Goal: Communication & Community: Answer question/provide support

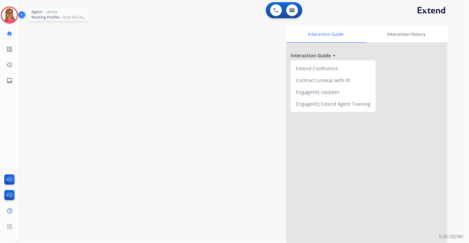
click at [8, 16] on img at bounding box center [9, 15] width 15 height 15
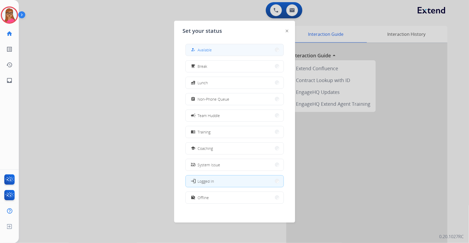
click at [210, 50] on span "Available" at bounding box center [205, 50] width 14 height 6
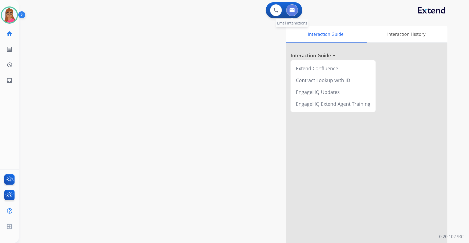
click at [293, 8] on img at bounding box center [291, 10] width 5 height 4
select select "**********"
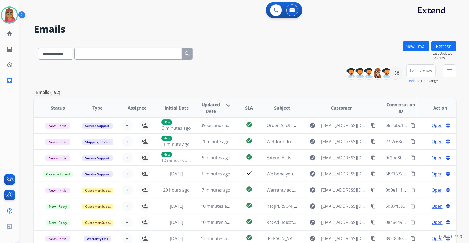
click at [419, 70] on span "Last 7 days" at bounding box center [421, 71] width 22 height 2
click at [416, 133] on div "Last 90 days" at bounding box center [420, 136] width 30 height 8
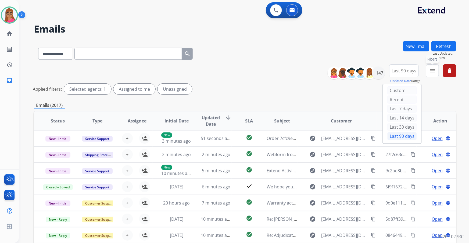
click at [434, 73] on mat-icon "menu" at bounding box center [432, 70] width 6 height 6
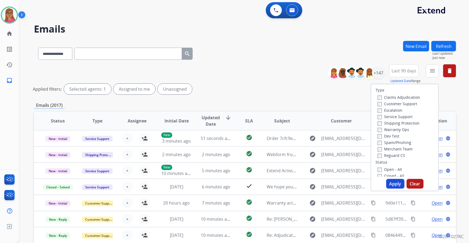
click at [405, 105] on label "Customer Support" at bounding box center [398, 103] width 40 height 5
click at [405, 122] on label "Shipping Protection" at bounding box center [399, 122] width 42 height 5
click at [394, 155] on label "Reguard CS" at bounding box center [391, 155] width 27 height 5
click at [390, 169] on label "Open - All" at bounding box center [390, 169] width 24 height 5
click at [395, 186] on button "Apply" at bounding box center [395, 184] width 18 height 10
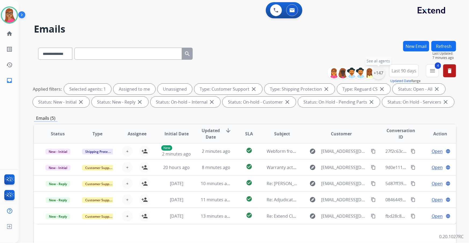
click at [380, 77] on div "+147" at bounding box center [378, 72] width 13 height 13
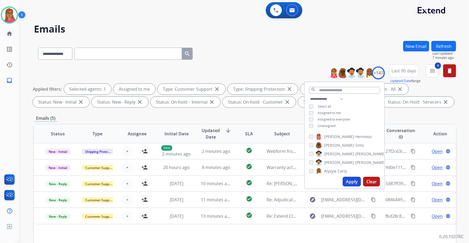
click at [348, 181] on button "Apply" at bounding box center [352, 182] width 18 height 10
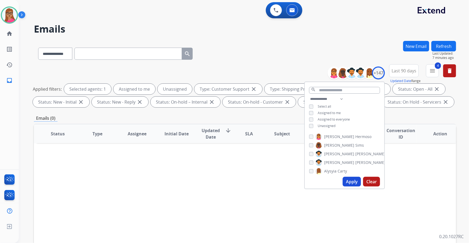
click at [348, 181] on button "Apply" at bounding box center [352, 182] width 18 height 10
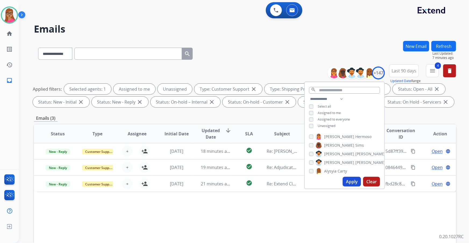
click at [321, 230] on div "Status Type Assignee Initial Date Updated Date arrow_downward SLA Subject Custo…" at bounding box center [245, 214] width 422 height 180
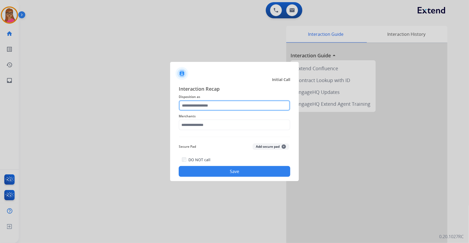
click at [217, 102] on input "text" at bounding box center [235, 105] width 112 height 11
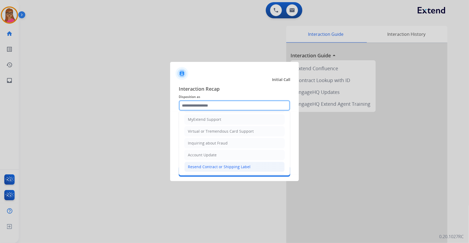
scroll to position [83, 0]
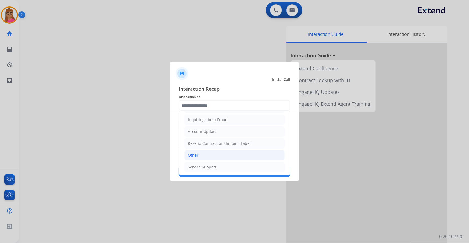
click at [199, 153] on li "Other" at bounding box center [234, 155] width 100 height 10
type input "*****"
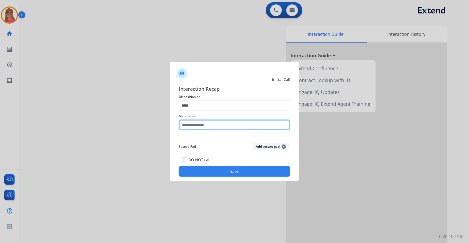
click at [208, 120] on input "text" at bounding box center [235, 124] width 112 height 11
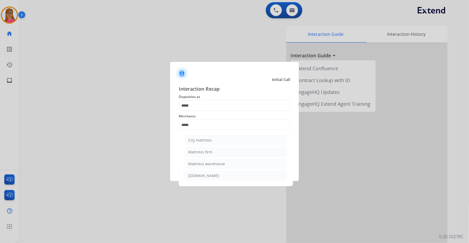
click at [207, 153] on div "Mattress firm" at bounding box center [200, 151] width 24 height 5
type input "**********"
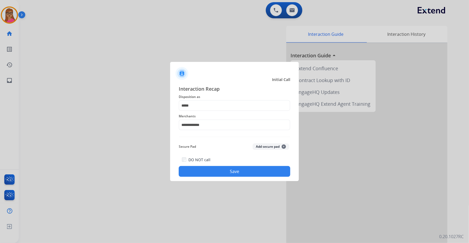
click at [231, 168] on button "Save" at bounding box center [235, 171] width 112 height 11
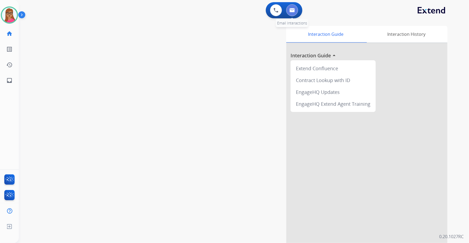
click at [292, 15] on button at bounding box center [292, 10] width 12 height 12
select select "**********"
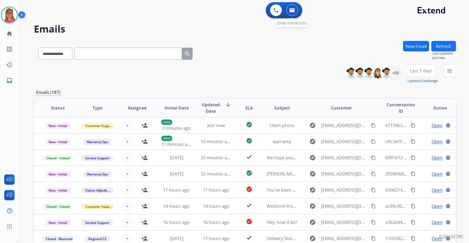
click at [292, 10] on img at bounding box center [291, 10] width 5 height 4
drag, startPoint x: 421, startPoint y: 68, endPoint x: 425, endPoint y: 81, distance: 13.8
click at [420, 70] on span "Last 7 days" at bounding box center [421, 71] width 22 height 2
click at [410, 134] on div "Last 90 days" at bounding box center [420, 136] width 30 height 8
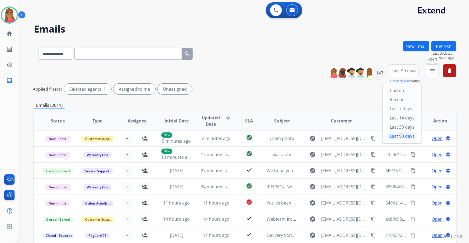
click at [432, 74] on button "menu Filters" at bounding box center [432, 70] width 13 height 13
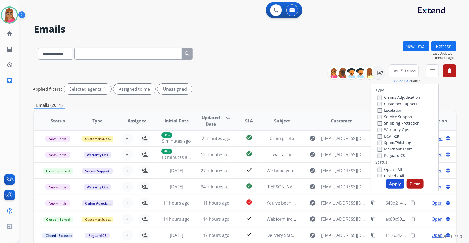
click at [405, 105] on label "Customer Support" at bounding box center [398, 103] width 40 height 5
click at [398, 125] on label "Shipping Protection" at bounding box center [399, 122] width 42 height 5
click at [388, 156] on label "Reguard CS" at bounding box center [391, 155] width 27 height 5
click at [398, 186] on button "Apply" at bounding box center [395, 184] width 18 height 10
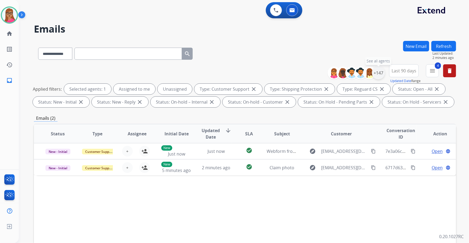
click at [379, 75] on div "+147" at bounding box center [378, 72] width 13 height 13
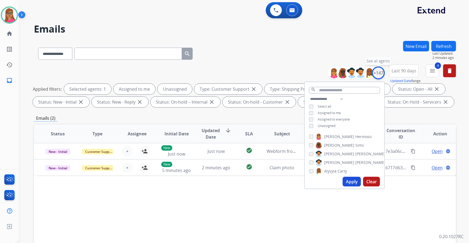
click at [379, 75] on div "+147" at bounding box center [378, 72] width 13 height 13
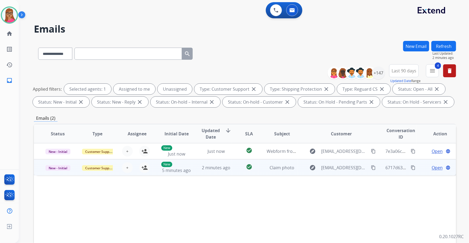
click at [60, 174] on td "New - Initial" at bounding box center [54, 167] width 40 height 16
click at [61, 173] on td "New - Initial" at bounding box center [54, 167] width 40 height 16
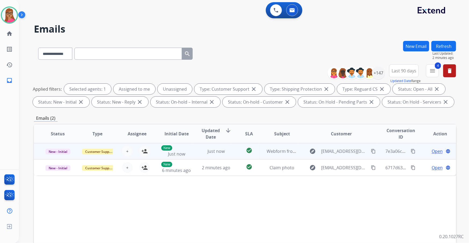
click at [62, 155] on td "New - Initial" at bounding box center [54, 151] width 40 height 16
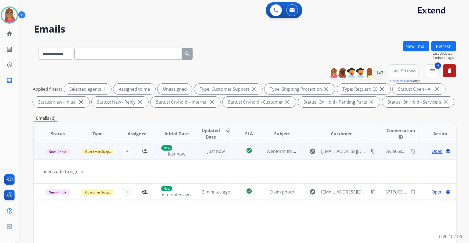
click at [62, 155] on td "New - Initial" at bounding box center [54, 151] width 40 height 16
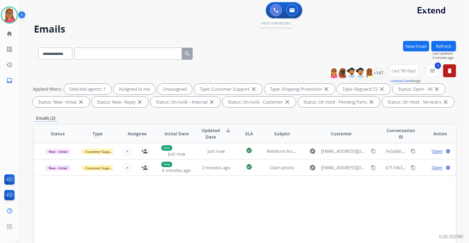
click at [273, 10] on button at bounding box center [276, 10] width 12 height 12
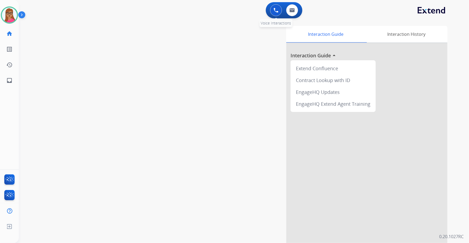
click at [276, 13] on button at bounding box center [276, 10] width 12 height 12
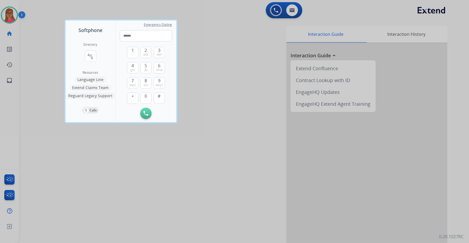
click at [205, 68] on div at bounding box center [234, 121] width 469 height 243
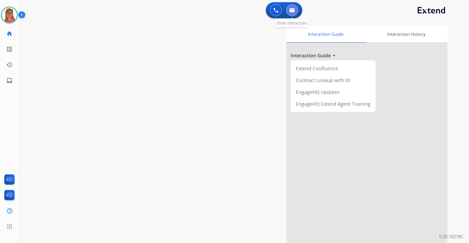
click at [292, 10] on img at bounding box center [291, 10] width 5 height 4
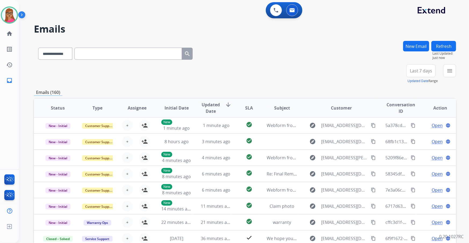
click at [429, 74] on button "Last 7 days" at bounding box center [420, 70] width 29 height 13
click at [414, 138] on div "Last 90 days" at bounding box center [420, 136] width 30 height 8
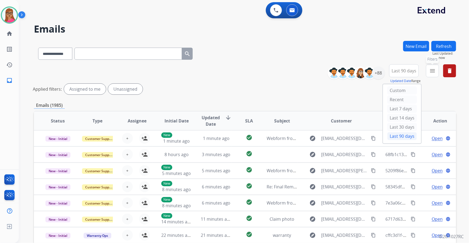
click at [434, 73] on mat-icon "menu" at bounding box center [432, 70] width 6 height 6
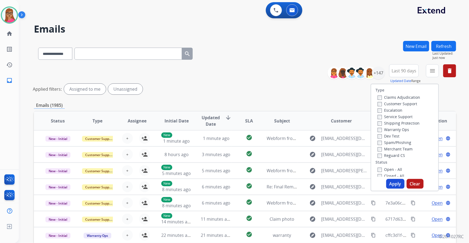
click at [414, 105] on label "Customer Support" at bounding box center [398, 103] width 40 height 5
click at [410, 123] on label "Shipping Protection" at bounding box center [399, 122] width 42 height 5
click at [394, 187] on button "Apply" at bounding box center [395, 184] width 18 height 10
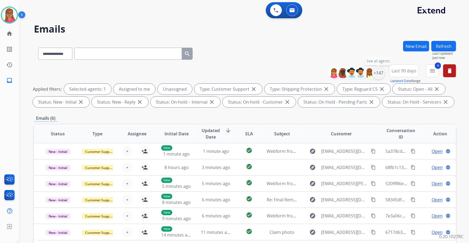
click at [378, 73] on div "+147" at bounding box center [378, 72] width 13 height 13
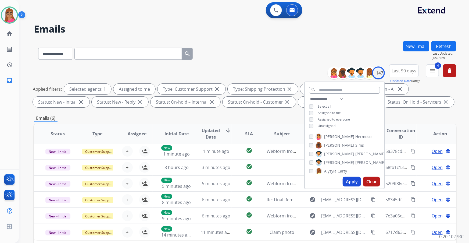
click at [354, 184] on button "Apply" at bounding box center [352, 182] width 18 height 10
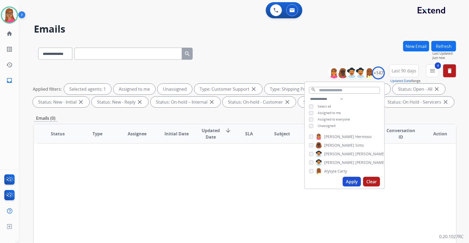
click at [350, 184] on button "Apply" at bounding box center [352, 182] width 18 height 10
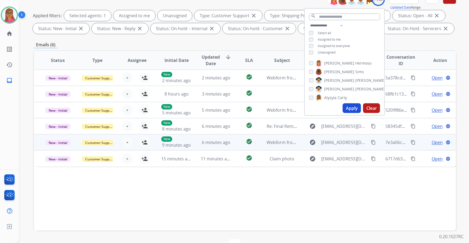
scroll to position [89, 0]
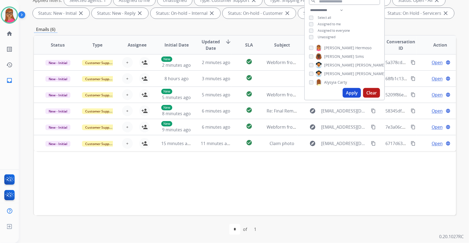
drag, startPoint x: 212, startPoint y: 188, endPoint x: 209, endPoint y: 189, distance: 3.0
click at [212, 188] on div "Status Type Assignee Initial Date Updated Date arrow_downward SLA Subject Custo…" at bounding box center [245, 125] width 422 height 180
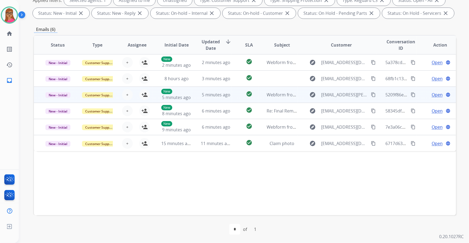
click at [58, 100] on td "New - Initial" at bounding box center [54, 95] width 40 height 16
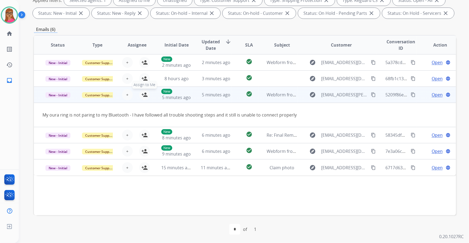
click at [144, 95] on mat-icon "person_add" at bounding box center [144, 94] width 6 height 6
click at [63, 100] on td "New - Initial" at bounding box center [54, 95] width 40 height 16
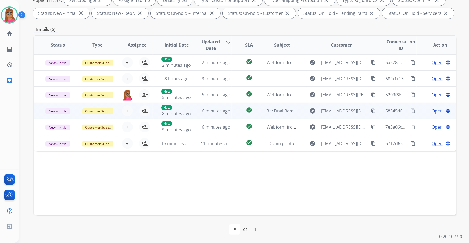
click at [55, 118] on td "New - Initial" at bounding box center [54, 111] width 40 height 16
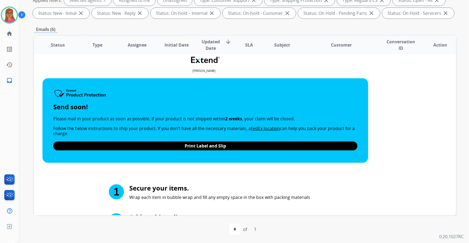
scroll to position [0, 0]
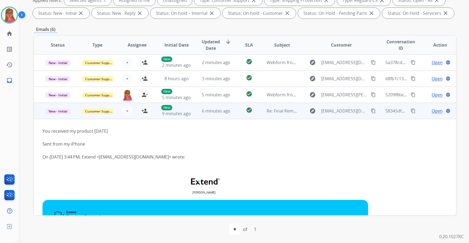
click at [61, 117] on td "New - Initial" at bounding box center [54, 111] width 40 height 16
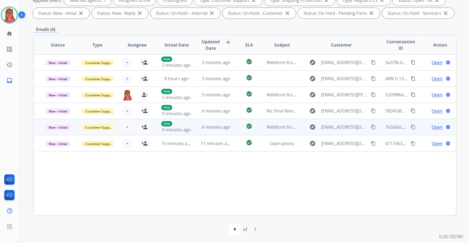
click at [56, 133] on td "New - Initial" at bounding box center [54, 127] width 40 height 16
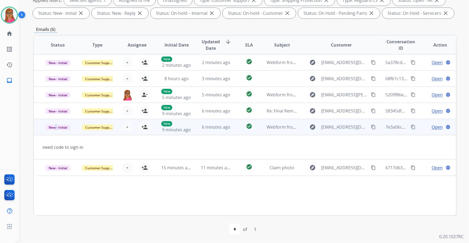
click at [56, 133] on td "New - Initial" at bounding box center [54, 127] width 40 height 16
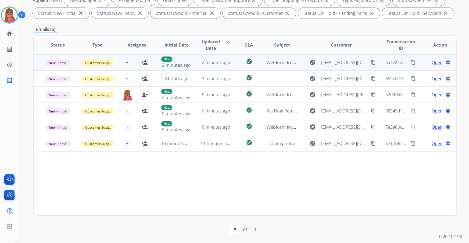
click at [62, 66] on td "New - Initial" at bounding box center [54, 62] width 40 height 16
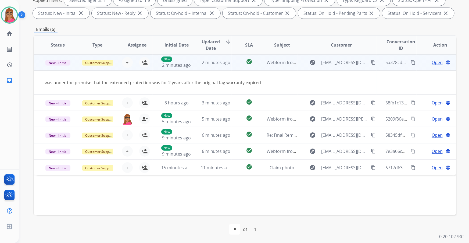
click at [62, 66] on td "New - Initial" at bounding box center [54, 62] width 40 height 16
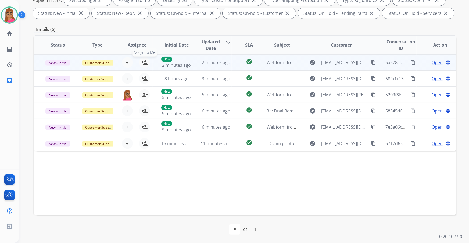
click at [148, 64] on button "person_add Assign to Me" at bounding box center [144, 62] width 11 height 11
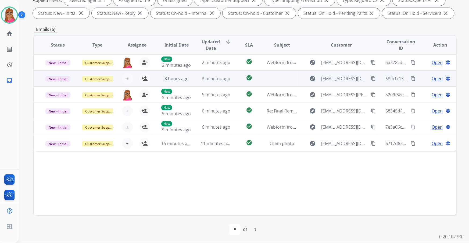
click at [58, 85] on td "New - Initial" at bounding box center [54, 78] width 40 height 16
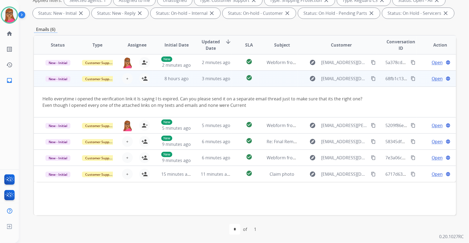
click at [58, 84] on td "New - Initial" at bounding box center [54, 78] width 40 height 16
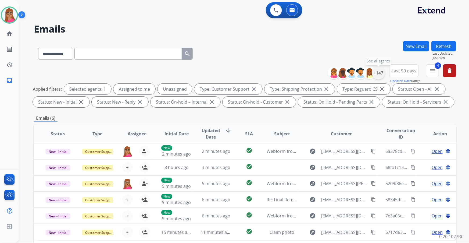
click at [377, 74] on div "+147" at bounding box center [378, 72] width 13 height 13
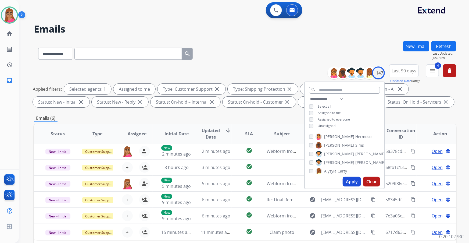
click at [354, 183] on button "Apply" at bounding box center [352, 182] width 18 height 10
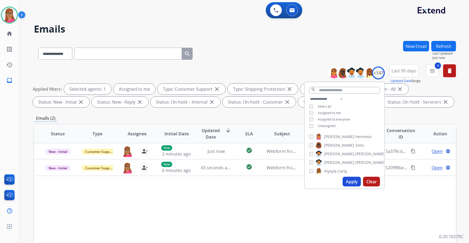
drag, startPoint x: 434, startPoint y: 198, endPoint x: 434, endPoint y: 187, distance: 11.6
click at [434, 198] on div "Status Type Assignee Initial Date Updated Date arrow_downward SLA Subject Custo…" at bounding box center [245, 214] width 422 height 180
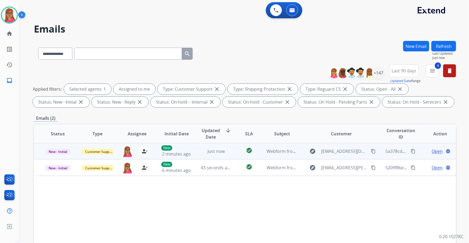
click at [433, 153] on span "Open" at bounding box center [437, 151] width 11 height 6
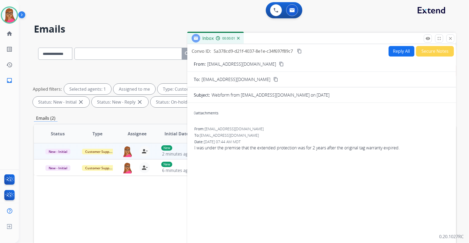
click at [279, 64] on mat-icon "content_copy" at bounding box center [281, 64] width 5 height 5
click at [395, 49] on button "Reply All" at bounding box center [402, 51] width 26 height 10
select select "**********"
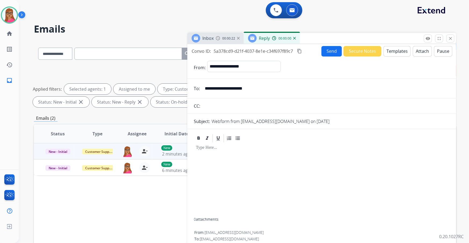
click at [391, 53] on button "Templates" at bounding box center [397, 51] width 27 height 10
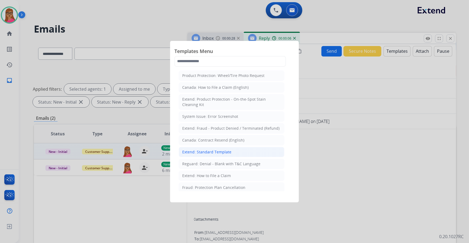
click at [196, 152] on div "Extend: Standard Template" at bounding box center [206, 151] width 49 height 5
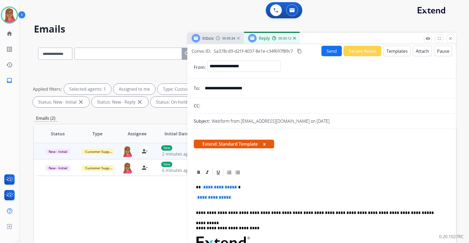
click at [223, 185] on span "**********" at bounding box center [220, 187] width 36 height 5
paste div
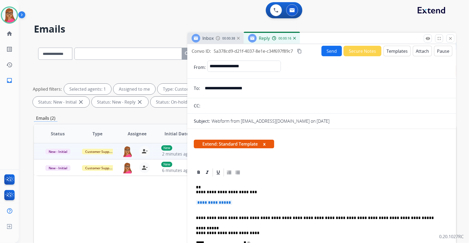
click at [196, 192] on p "**********" at bounding box center [320, 190] width 248 height 10
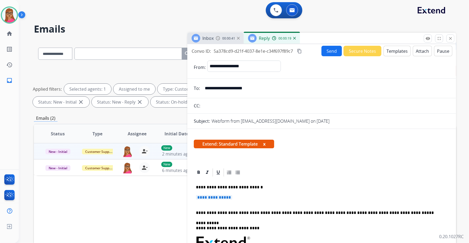
click at [214, 197] on span "**********" at bounding box center [214, 197] width 36 height 5
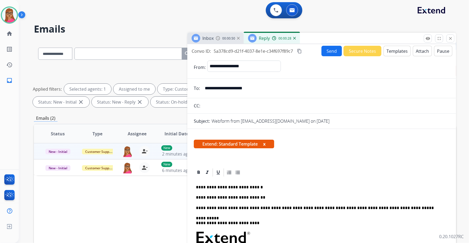
drag, startPoint x: 239, startPoint y: 187, endPoint x: 241, endPoint y: 188, distance: 2.7
click at [239, 187] on p "**********" at bounding box center [320, 187] width 248 height 5
click at [234, 186] on p "**********" at bounding box center [320, 187] width 248 height 5
click at [264, 195] on p "**********" at bounding box center [320, 197] width 248 height 5
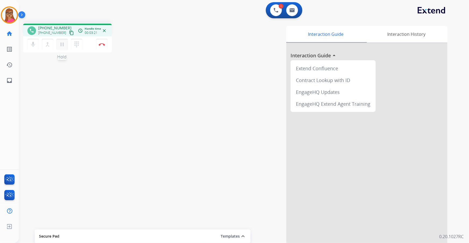
click at [62, 44] on mat-icon "pause" at bounding box center [62, 44] width 6 height 6
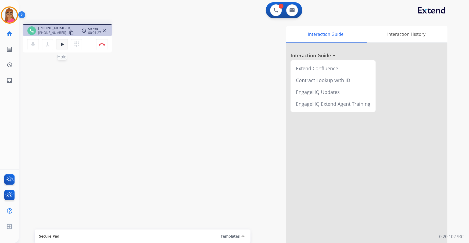
click at [59, 45] on mat-icon "play_arrow" at bounding box center [62, 44] width 6 height 6
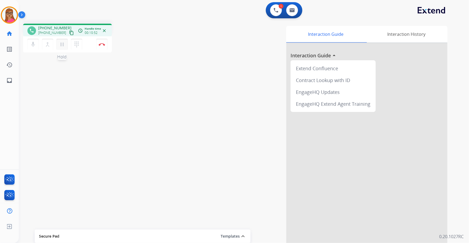
click at [61, 46] on mat-icon "pause" at bounding box center [62, 44] width 6 height 6
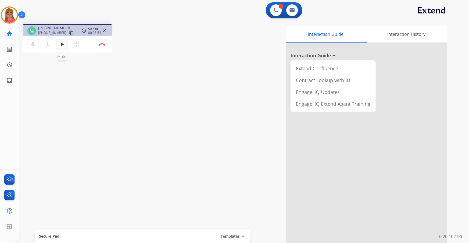
click at [60, 44] on mat-icon "play_arrow" at bounding box center [62, 44] width 6 height 6
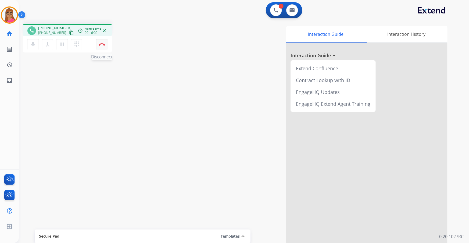
click at [106, 45] on button "Disconnect" at bounding box center [101, 44] width 11 height 11
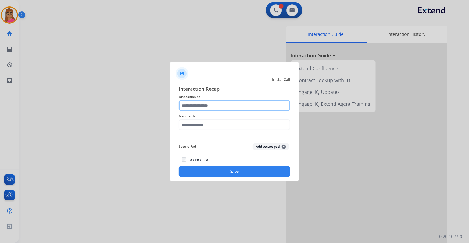
click at [219, 105] on input "text" at bounding box center [235, 105] width 112 height 11
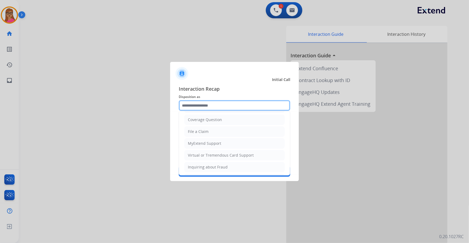
scroll to position [83, 0]
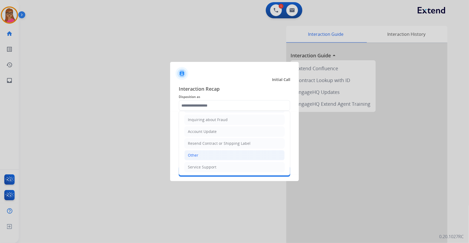
click at [197, 155] on div "Other" at bounding box center [193, 154] width 10 height 5
type input "*****"
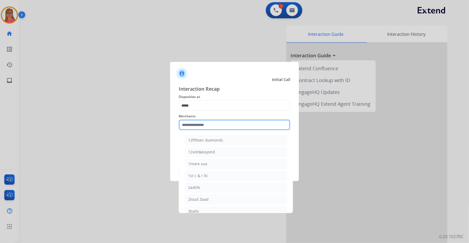
click at [196, 123] on input "text" at bounding box center [235, 124] width 112 height 11
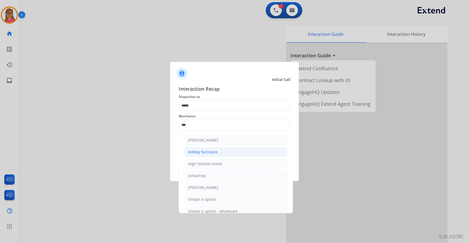
click at [215, 153] on div "Ashley furniture" at bounding box center [202, 151] width 29 height 5
type input "**********"
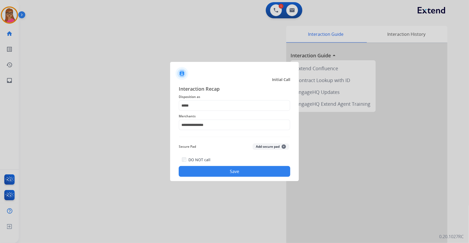
click at [229, 169] on button "Save" at bounding box center [235, 171] width 112 height 11
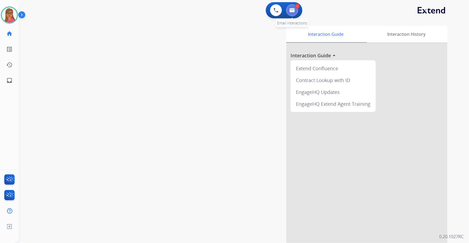
click at [292, 12] on img at bounding box center [291, 10] width 5 height 4
select select "**********"
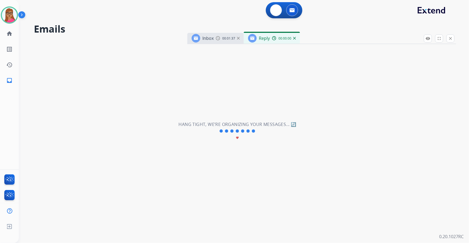
select select "**********"
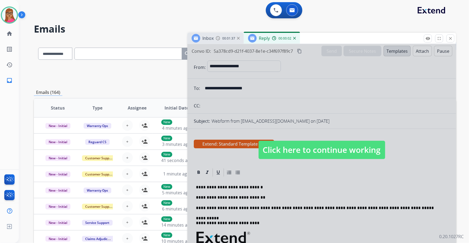
click at [280, 150] on span "Click here to continue working" at bounding box center [322, 150] width 127 height 18
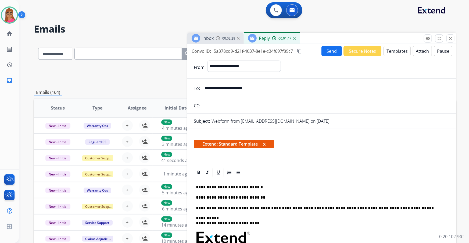
click at [269, 198] on p "**********" at bounding box center [320, 197] width 248 height 5
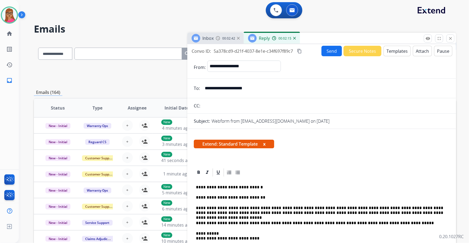
click at [300, 51] on mat-icon "content_copy" at bounding box center [299, 51] width 5 height 5
click at [323, 50] on button "Send" at bounding box center [331, 51] width 20 height 10
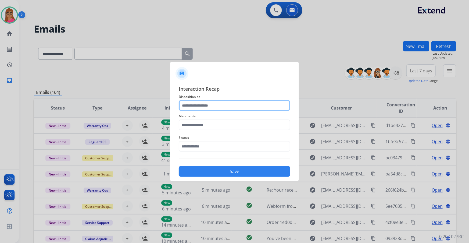
click at [191, 100] on input "text" at bounding box center [235, 105] width 112 height 11
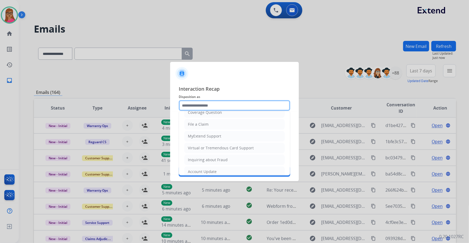
scroll to position [83, 0]
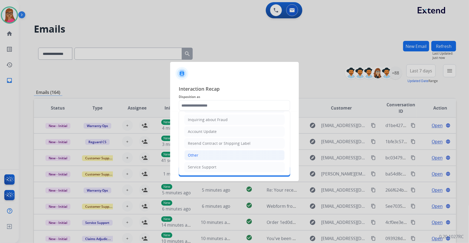
click at [189, 153] on div "Other" at bounding box center [193, 154] width 10 height 5
type input "*****"
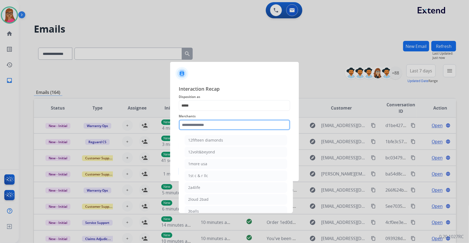
click at [209, 122] on input "text" at bounding box center [235, 124] width 112 height 11
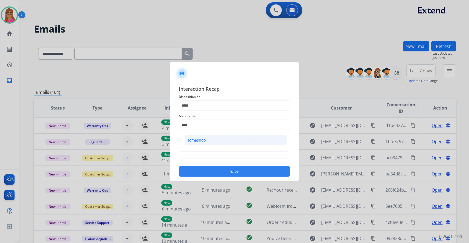
click at [198, 140] on div "Jomashop" at bounding box center [197, 139] width 18 height 5
type input "********"
drag, startPoint x: 201, startPoint y: 140, endPoint x: 201, endPoint y: 144, distance: 4.1
click at [201, 140] on span "Status" at bounding box center [235, 137] width 112 height 6
drag, startPoint x: 201, startPoint y: 144, endPoint x: 203, endPoint y: 150, distance: 6.5
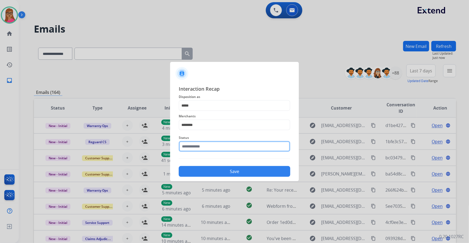
click at [201, 145] on input "text" at bounding box center [235, 146] width 112 height 11
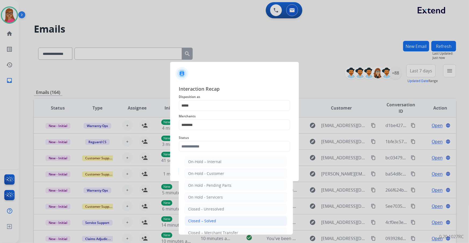
click at [204, 219] on div "Closed – Solved" at bounding box center [202, 220] width 28 height 5
type input "**********"
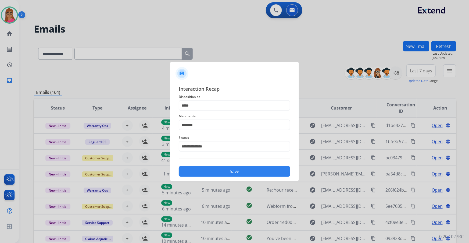
click at [210, 173] on button "Save" at bounding box center [235, 171] width 112 height 11
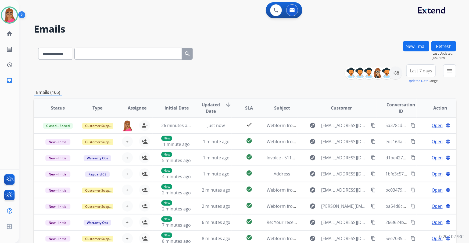
click at [421, 70] on span "Last 7 days" at bounding box center [421, 71] width 22 height 2
click at [411, 136] on div "Last 90 days" at bounding box center [420, 136] width 30 height 8
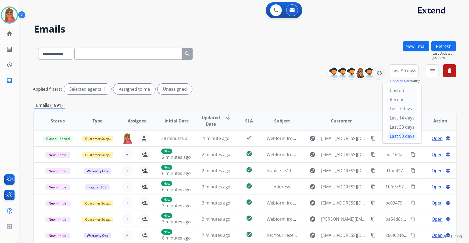
click at [439, 73] on div "**********" at bounding box center [394, 73] width 124 height 19
click at [436, 74] on button "menu Filters" at bounding box center [432, 70] width 13 height 13
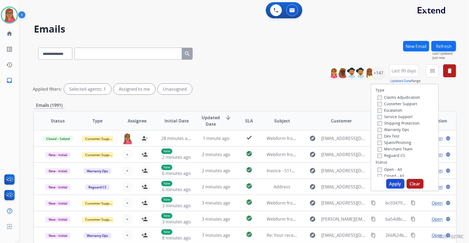
click at [409, 103] on label "Customer Support" at bounding box center [398, 103] width 40 height 5
click at [409, 123] on label "Shipping Protection" at bounding box center [399, 122] width 42 height 5
click at [392, 155] on label "Reguard CS" at bounding box center [391, 155] width 27 height 5
click at [387, 168] on label "Open - All" at bounding box center [390, 169] width 24 height 5
click at [396, 181] on button "Apply" at bounding box center [395, 184] width 18 height 10
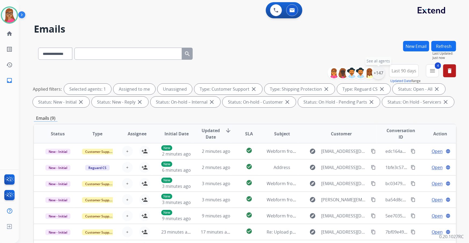
click at [380, 70] on div "+147" at bounding box center [378, 72] width 13 height 13
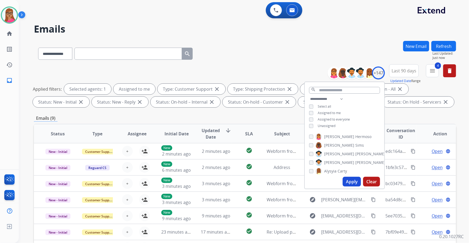
click at [349, 183] on button "Apply" at bounding box center [352, 182] width 18 height 10
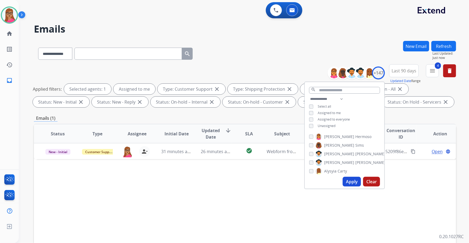
click at [246, 194] on div "Status Type Assignee Initial Date Updated Date arrow_downward SLA Subject Custo…" at bounding box center [245, 214] width 422 height 180
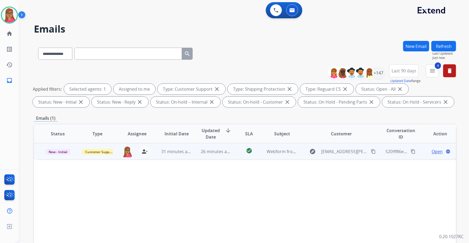
click at [435, 151] on span "Open" at bounding box center [437, 151] width 11 height 6
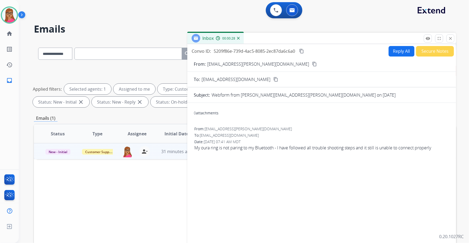
click at [312, 62] on mat-icon "content_copy" at bounding box center [314, 64] width 5 height 5
click at [393, 49] on button "Reply All" at bounding box center [402, 51] width 26 height 10
select select "**********"
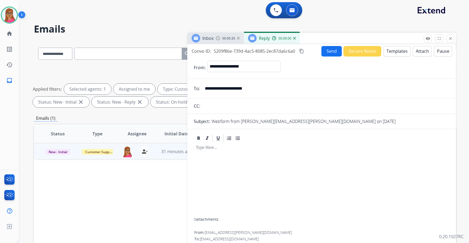
click at [394, 51] on button "Templates" at bounding box center [397, 51] width 27 height 10
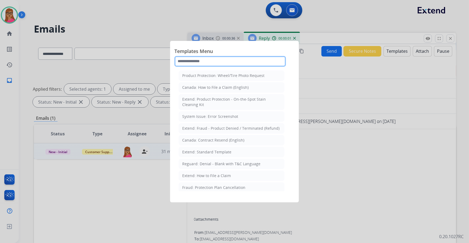
click at [225, 58] on input "text" at bounding box center [230, 61] width 112 height 11
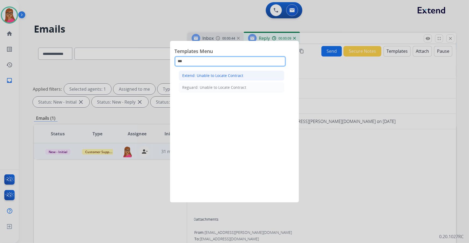
type input "***"
click at [223, 74] on div "Extend: Unable to Locate Contract" at bounding box center [212, 75] width 61 height 5
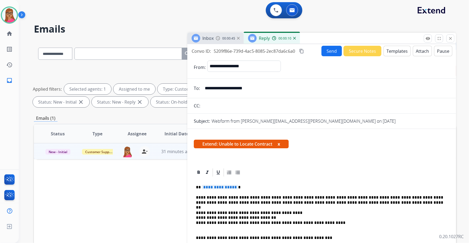
click at [226, 187] on span "**********" at bounding box center [220, 187] width 36 height 5
click at [324, 48] on button "Send" at bounding box center [331, 51] width 20 height 10
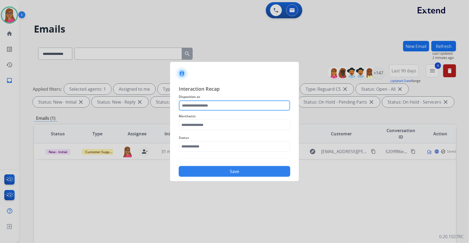
click at [221, 105] on input "text" at bounding box center [235, 105] width 112 height 11
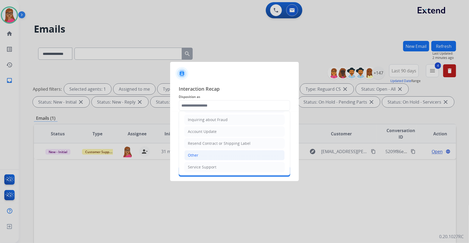
click at [202, 156] on li "Other" at bounding box center [234, 155] width 100 height 10
type input "*****"
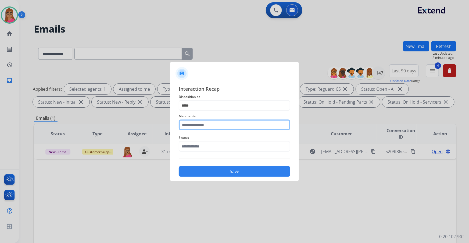
click at [212, 121] on input "text" at bounding box center [235, 124] width 112 height 11
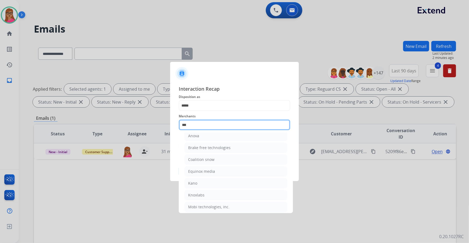
scroll to position [0, 0]
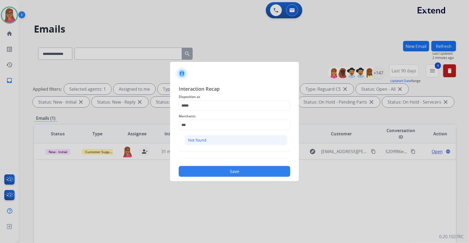
click at [202, 138] on div "Not found" at bounding box center [197, 139] width 18 height 5
type input "*********"
click at [193, 152] on div "Status" at bounding box center [235, 143] width 112 height 22
click at [199, 143] on input "text" at bounding box center [235, 146] width 112 height 11
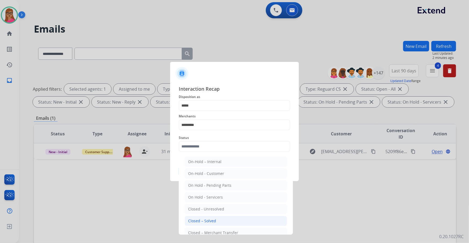
click at [203, 221] on div "Closed – Solved" at bounding box center [202, 220] width 28 height 5
type input "**********"
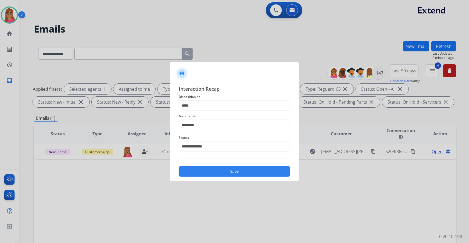
click at [226, 171] on button "Save" at bounding box center [235, 171] width 112 height 11
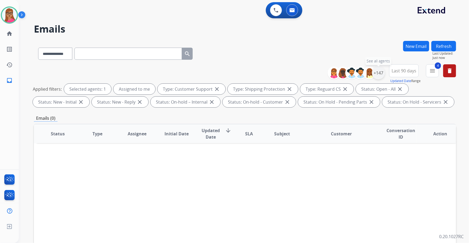
click at [378, 75] on div "+147" at bounding box center [378, 72] width 13 height 13
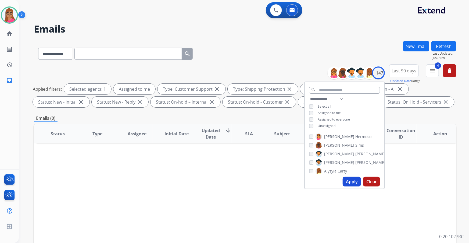
click at [307, 125] on div "**********" at bounding box center [345, 113] width 80 height 34
click at [313, 125] on div "Unassigned" at bounding box center [322, 126] width 26 height 4
click at [350, 182] on button "Apply" at bounding box center [352, 182] width 18 height 10
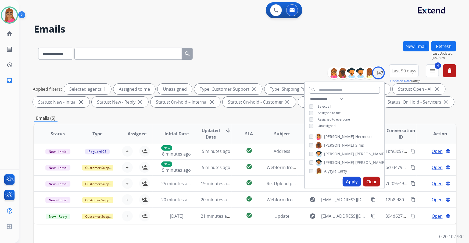
click at [268, 115] on div "Emails (5)" at bounding box center [245, 118] width 422 height 7
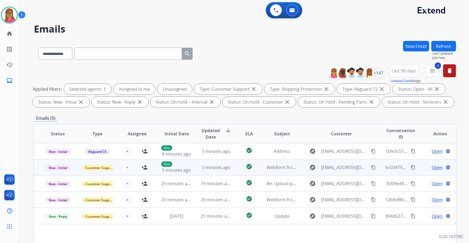
click at [61, 174] on td "New - Initial" at bounding box center [54, 167] width 40 height 16
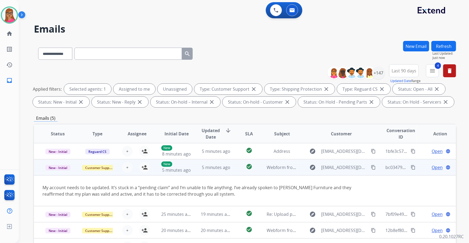
click at [62, 171] on td "New - Initial" at bounding box center [54, 167] width 40 height 16
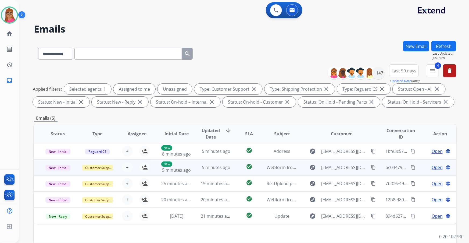
click at [50, 161] on td "New - Initial" at bounding box center [54, 167] width 40 height 16
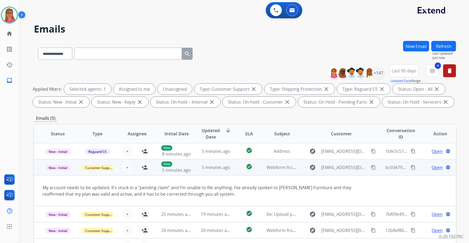
click at [50, 161] on td "New - Initial" at bounding box center [54, 167] width 40 height 16
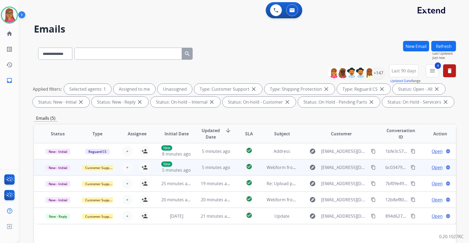
click at [52, 159] on td "New - Initial" at bounding box center [54, 167] width 40 height 16
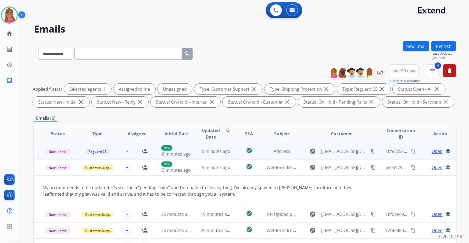
click at [53, 158] on td "New - Initial" at bounding box center [54, 151] width 40 height 16
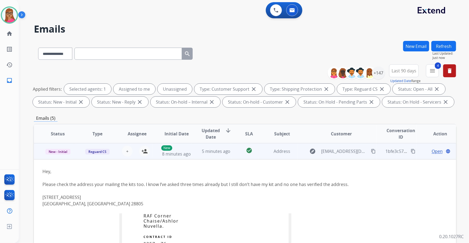
click at [57, 156] on td "New - Initial" at bounding box center [54, 151] width 40 height 16
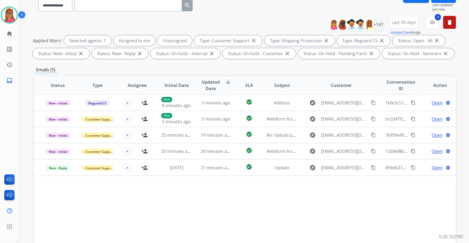
scroll to position [49, 0]
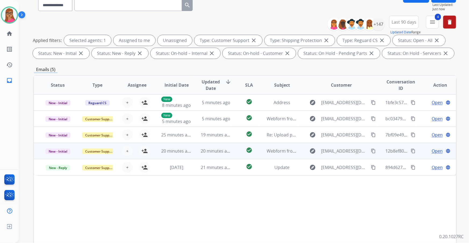
click at [57, 156] on td "New - Initial" at bounding box center [54, 151] width 40 height 16
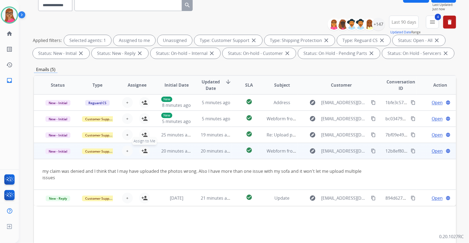
click at [142, 151] on mat-icon "person_add" at bounding box center [144, 151] width 6 height 6
click at [432, 152] on span "Open" at bounding box center [437, 151] width 11 height 6
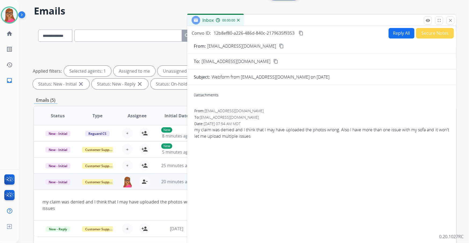
scroll to position [0, 0]
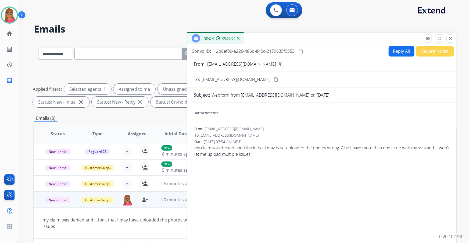
click at [279, 62] on mat-icon "content_copy" at bounding box center [281, 64] width 5 height 5
click at [303, 51] on mat-icon "content_copy" at bounding box center [301, 51] width 5 height 5
click at [394, 51] on button "Reply All" at bounding box center [402, 51] width 26 height 10
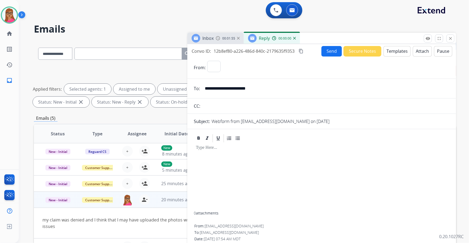
select select "**********"
click at [393, 52] on button "Templates" at bounding box center [397, 51] width 27 height 10
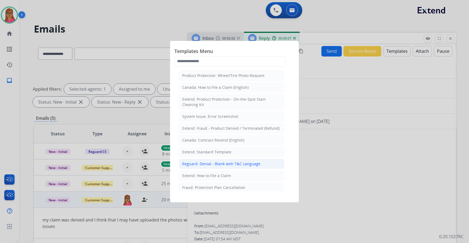
scroll to position [24, 0]
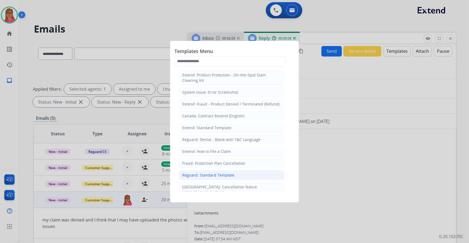
click at [212, 174] on div "Reguard: Standard Template" at bounding box center [208, 174] width 52 height 5
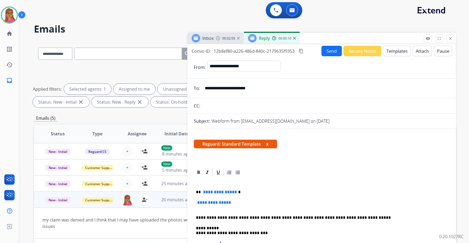
click at [219, 203] on span "**********" at bounding box center [214, 202] width 36 height 5
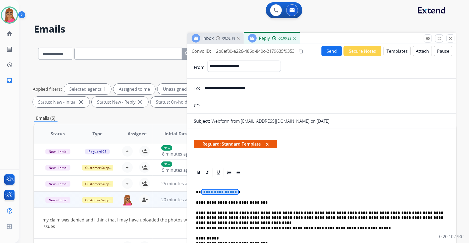
click at [213, 188] on div "**********" at bounding box center [322, 240] width 256 height 126
click at [325, 52] on button "Send" at bounding box center [331, 51] width 20 height 10
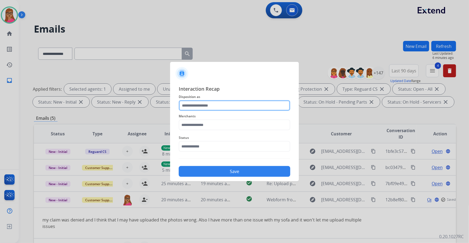
click at [215, 107] on input "text" at bounding box center [235, 105] width 112 height 11
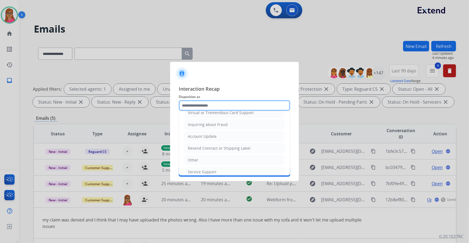
scroll to position [83, 0]
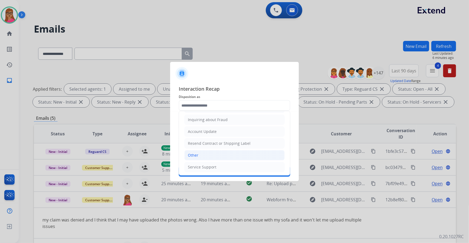
click at [193, 155] on div "Other" at bounding box center [193, 154] width 10 height 5
type input "*****"
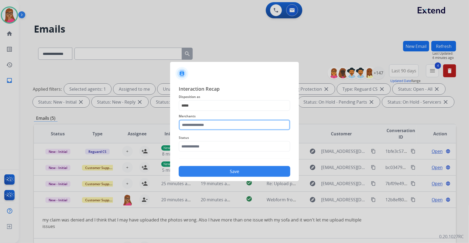
click at [202, 125] on input "text" at bounding box center [235, 124] width 112 height 11
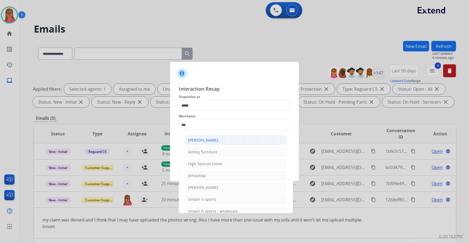
click at [218, 141] on li "[PERSON_NAME]" at bounding box center [236, 140] width 102 height 10
type input "**********"
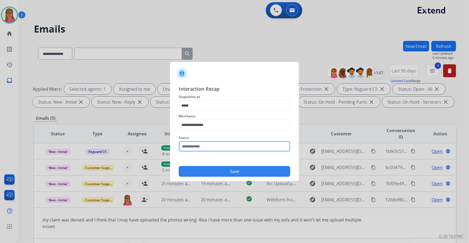
click at [199, 149] on input "text" at bounding box center [235, 146] width 112 height 11
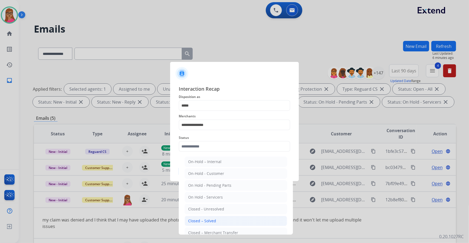
click at [206, 219] on div "Closed – Solved" at bounding box center [202, 220] width 28 height 5
type input "**********"
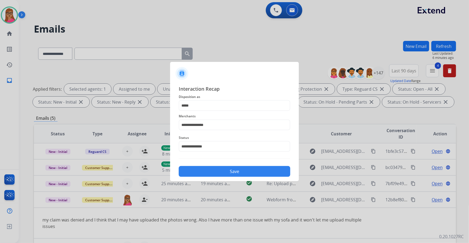
click at [228, 169] on button "Save" at bounding box center [235, 171] width 112 height 11
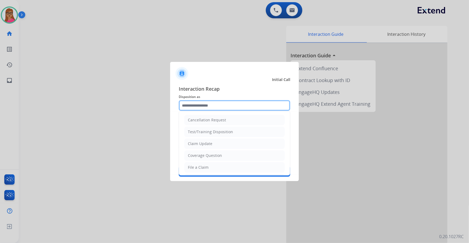
click at [189, 100] on input "text" at bounding box center [235, 105] width 112 height 11
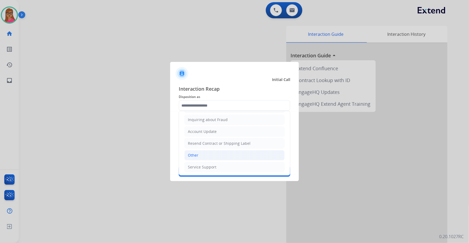
click at [201, 152] on li "Other" at bounding box center [234, 155] width 100 height 10
type input "*****"
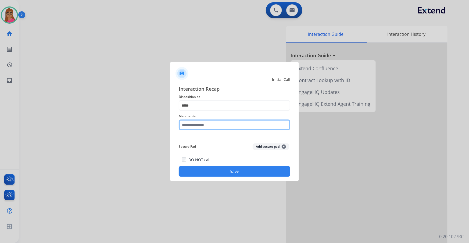
click at [204, 128] on input "text" at bounding box center [235, 124] width 112 height 11
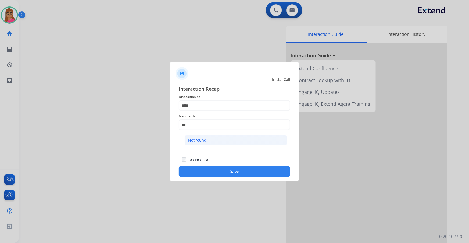
click at [207, 143] on li "Not found" at bounding box center [236, 140] width 102 height 10
type input "*********"
click at [211, 170] on button "Save" at bounding box center [235, 171] width 112 height 11
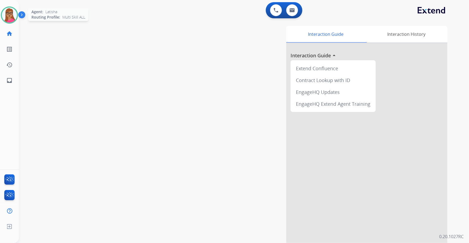
click at [10, 13] on img at bounding box center [9, 15] width 15 height 15
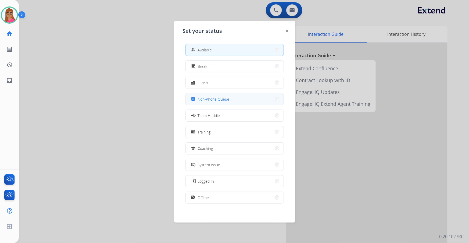
click at [233, 101] on button "assignment Non-Phone Queue" at bounding box center [235, 99] width 98 height 12
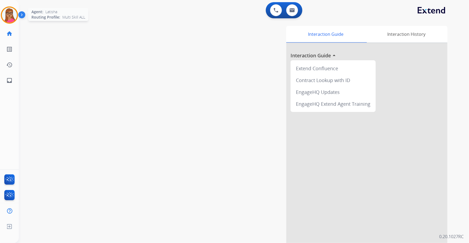
click at [9, 11] on img at bounding box center [9, 15] width 15 height 15
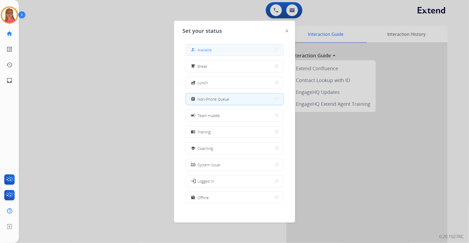
click at [242, 49] on button "how_to_reg Available" at bounding box center [235, 50] width 98 height 12
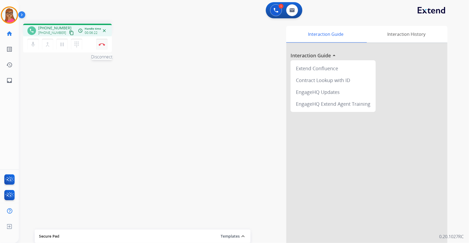
click at [104, 43] on img at bounding box center [102, 44] width 6 height 3
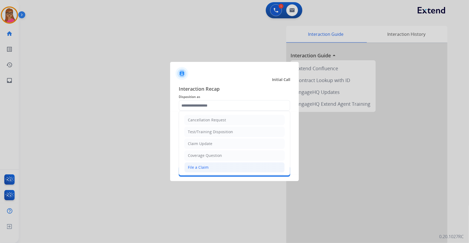
click at [196, 165] on div "File a Claim" at bounding box center [198, 167] width 21 height 5
type input "**********"
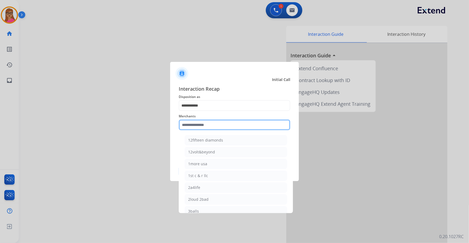
click at [206, 124] on input "text" at bounding box center [235, 124] width 112 height 11
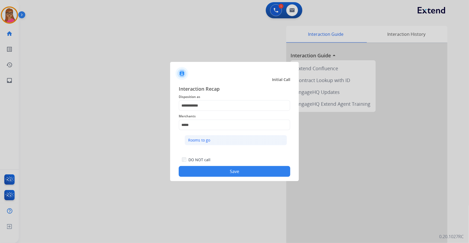
click at [212, 141] on li "Rooms to go" at bounding box center [236, 140] width 102 height 10
type input "**********"
click at [234, 172] on button "Save" at bounding box center [235, 171] width 112 height 11
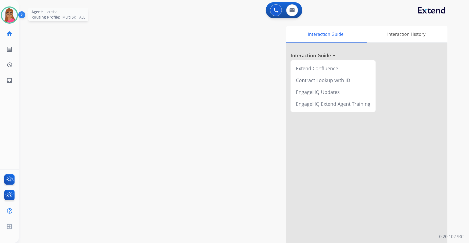
click at [14, 16] on img at bounding box center [9, 15] width 15 height 15
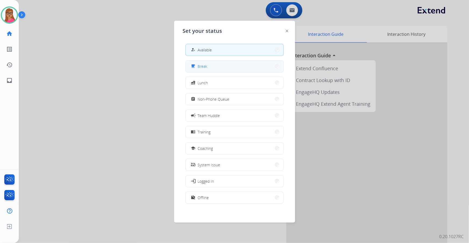
click at [212, 62] on button "free_breakfast Break" at bounding box center [235, 66] width 98 height 12
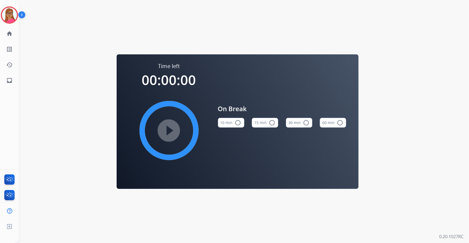
click at [272, 121] on mat-icon "radio_button_unchecked" at bounding box center [272, 122] width 6 height 6
click at [169, 129] on mat-icon "play_circle_filled" at bounding box center [169, 130] width 6 height 6
click at [6, 18] on img at bounding box center [9, 15] width 15 height 15
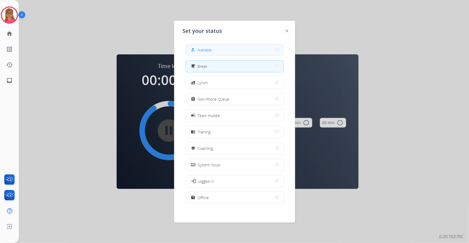
click at [211, 44] on button "how_to_reg Available" at bounding box center [235, 50] width 98 height 12
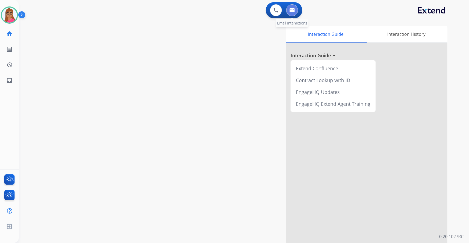
click at [291, 11] on img at bounding box center [291, 10] width 5 height 4
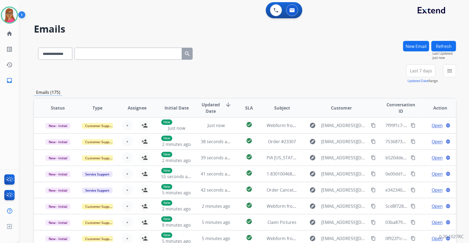
click at [418, 70] on span "Last 7 days" at bounding box center [421, 71] width 22 height 2
click at [407, 136] on div "Last 90 days" at bounding box center [420, 136] width 30 height 8
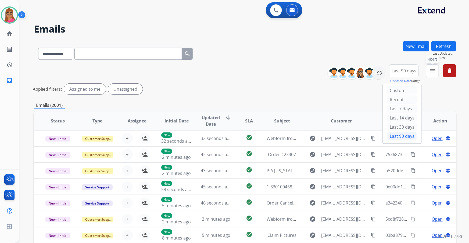
click at [430, 72] on mat-icon "menu" at bounding box center [432, 70] width 6 height 6
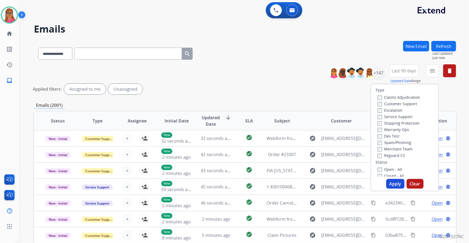
click at [403, 105] on label "Customer Support" at bounding box center [398, 103] width 40 height 5
click at [409, 123] on label "Shipping Protection" at bounding box center [399, 122] width 42 height 5
click at [386, 153] on label "Reguard CS" at bounding box center [391, 155] width 27 height 5
click at [389, 184] on button "Apply" at bounding box center [395, 184] width 18 height 10
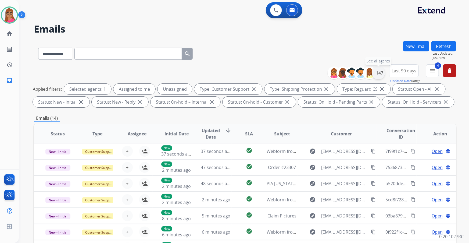
click at [379, 72] on div "+147" at bounding box center [378, 72] width 13 height 13
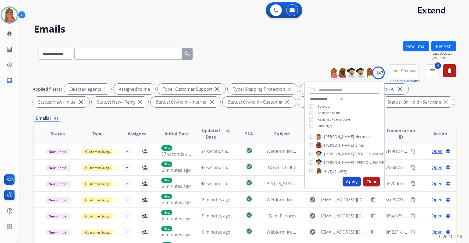
click at [348, 184] on button "Apply" at bounding box center [352, 182] width 18 height 10
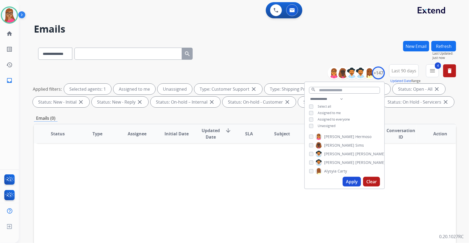
click at [348, 183] on button "Apply" at bounding box center [352, 182] width 18 height 10
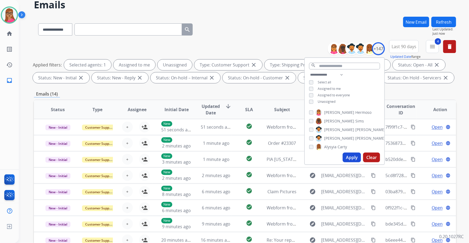
scroll to position [0, 0]
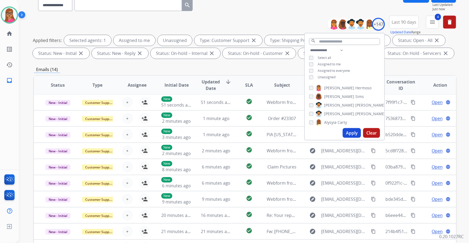
click at [263, 66] on div "Emails (14)" at bounding box center [245, 69] width 422 height 7
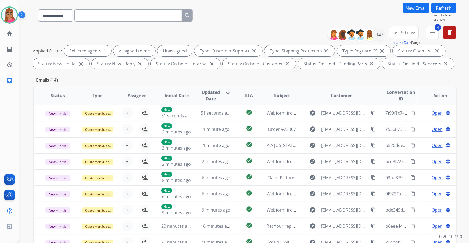
scroll to position [0, 0]
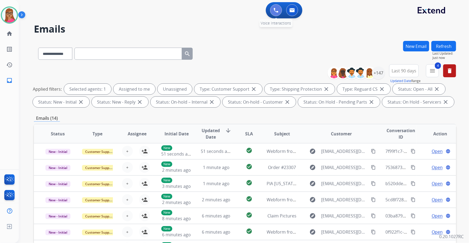
click at [271, 10] on button at bounding box center [276, 10] width 12 height 12
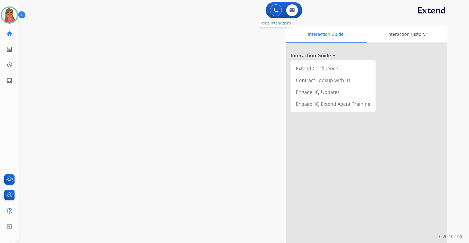
click at [272, 10] on button at bounding box center [276, 10] width 12 height 12
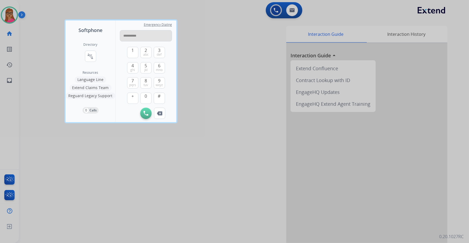
type input "**********"
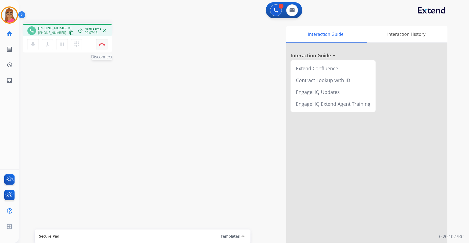
click at [102, 45] on img at bounding box center [102, 44] width 6 height 3
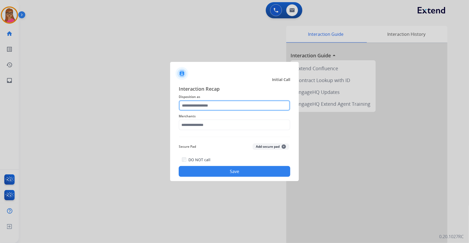
click at [189, 102] on input "text" at bounding box center [235, 105] width 112 height 11
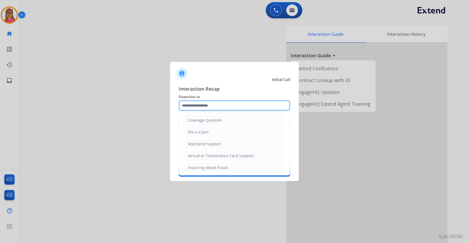
scroll to position [98, 0]
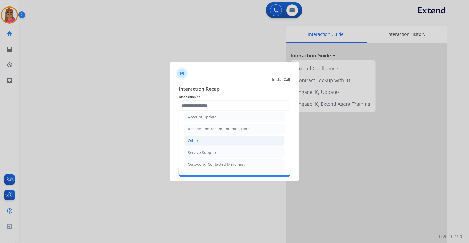
click at [198, 142] on li "Other" at bounding box center [234, 140] width 100 height 10
type input "*****"
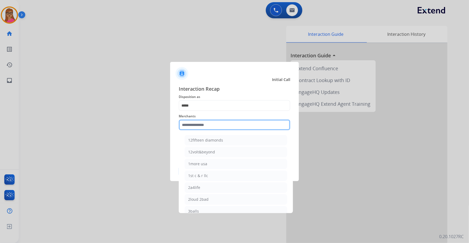
click at [212, 126] on input "text" at bounding box center [235, 124] width 112 height 11
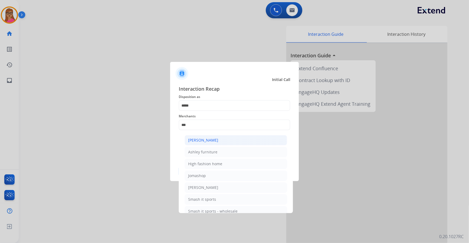
click at [208, 142] on div "[PERSON_NAME]" at bounding box center [203, 139] width 30 height 5
type input "**********"
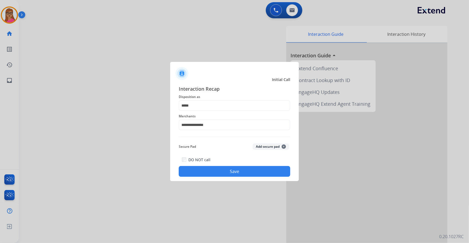
click at [216, 170] on button "Save" at bounding box center [235, 171] width 112 height 11
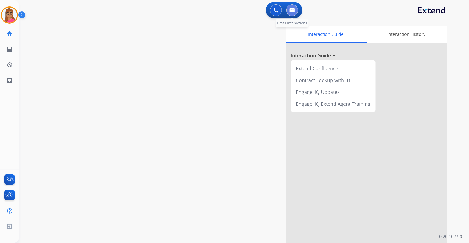
click at [294, 13] on button at bounding box center [292, 10] width 12 height 12
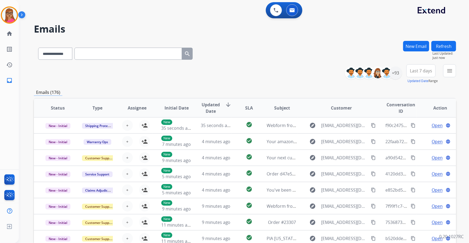
click at [415, 72] on span "Last 7 days" at bounding box center [421, 71] width 22 height 2
click at [408, 137] on div "Last 90 days" at bounding box center [420, 136] width 30 height 8
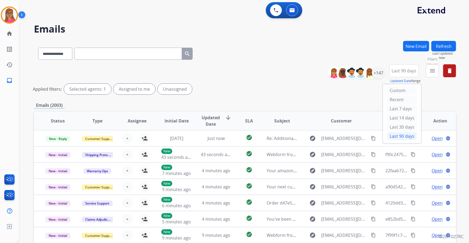
click at [434, 70] on mat-icon "menu" at bounding box center [432, 70] width 6 height 6
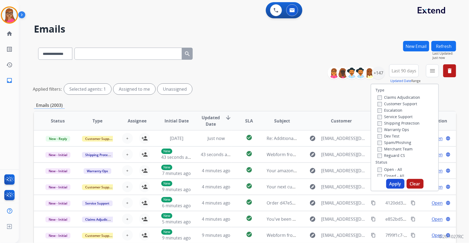
click at [402, 103] on label "Customer Support" at bounding box center [398, 103] width 40 height 5
click at [401, 124] on label "Shipping Protection" at bounding box center [399, 122] width 42 height 5
click at [380, 155] on label "Reguard CS" at bounding box center [391, 155] width 27 height 5
click at [390, 182] on button "Apply" at bounding box center [395, 184] width 18 height 10
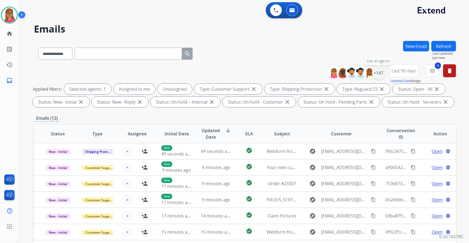
click at [379, 69] on div "+147" at bounding box center [378, 72] width 13 height 13
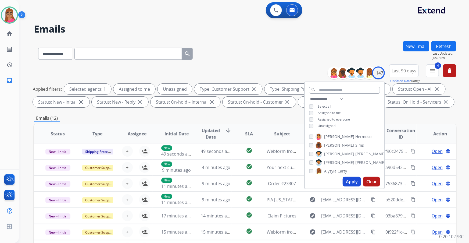
click at [408, 116] on div "Emails (12)" at bounding box center [245, 118] width 422 height 7
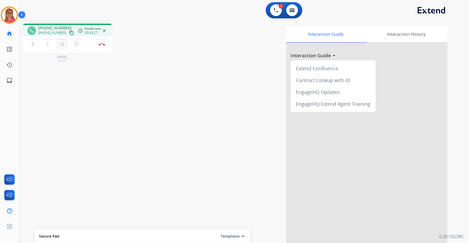
click at [61, 43] on mat-icon "pause" at bounding box center [62, 44] width 6 height 6
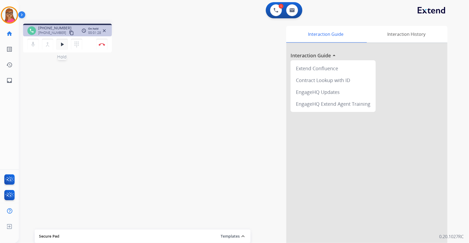
click at [60, 44] on mat-icon "play_arrow" at bounding box center [62, 44] width 6 height 6
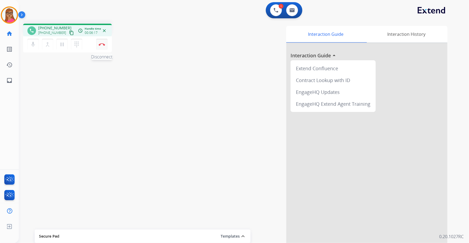
click at [102, 45] on img at bounding box center [102, 44] width 6 height 3
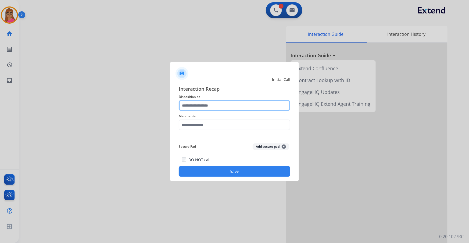
click at [224, 108] on input "text" at bounding box center [235, 105] width 112 height 11
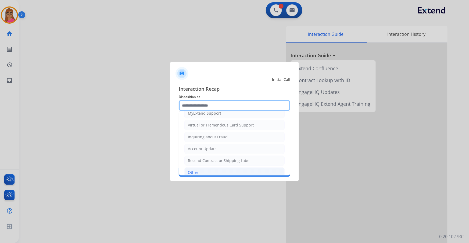
scroll to position [83, 0]
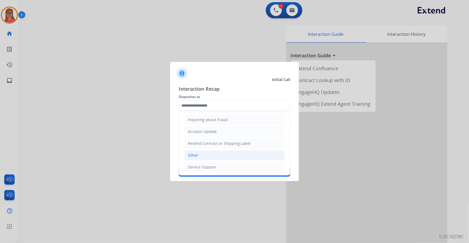
drag, startPoint x: 198, startPoint y: 154, endPoint x: 196, endPoint y: 151, distance: 3.2
click at [197, 154] on div "Other" at bounding box center [193, 154] width 10 height 5
type input "*****"
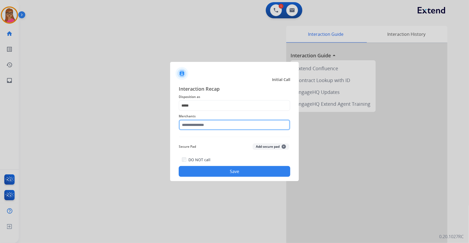
click at [202, 128] on input "text" at bounding box center [235, 124] width 112 height 11
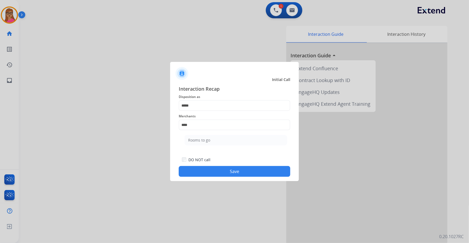
click at [197, 140] on div "Rooms to go" at bounding box center [199, 139] width 22 height 5
type input "**********"
click at [236, 173] on button "Save" at bounding box center [235, 171] width 112 height 11
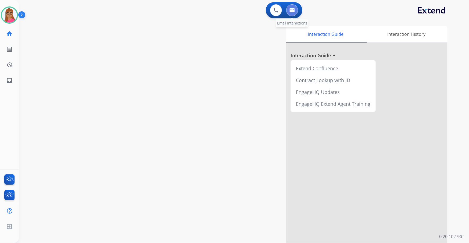
click at [290, 10] on img at bounding box center [291, 10] width 5 height 4
select select "**********"
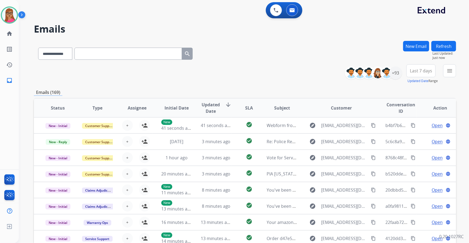
click at [413, 73] on button "Last 7 days" at bounding box center [420, 70] width 29 height 13
click at [408, 135] on div "Last 90 days" at bounding box center [420, 136] width 30 height 8
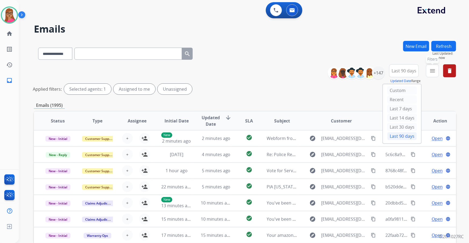
click at [429, 73] on mat-icon "menu" at bounding box center [432, 70] width 6 height 6
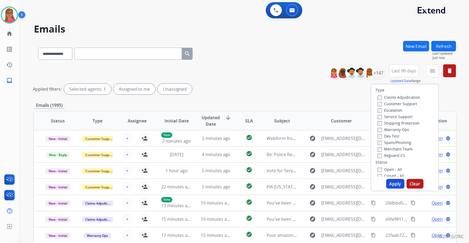
drag, startPoint x: 410, startPoint y: 104, endPoint x: 414, endPoint y: 115, distance: 12.1
click at [410, 104] on label "Customer Support" at bounding box center [398, 103] width 40 height 5
click at [395, 183] on button "Apply" at bounding box center [395, 184] width 18 height 10
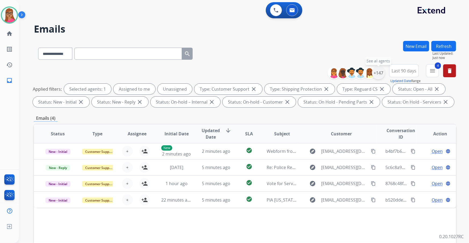
click at [376, 73] on div "+147" at bounding box center [378, 72] width 13 height 13
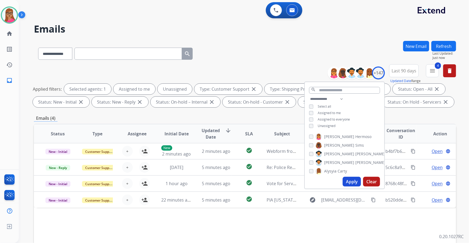
click at [273, 110] on div "**********" at bounding box center [245, 186] width 422 height 291
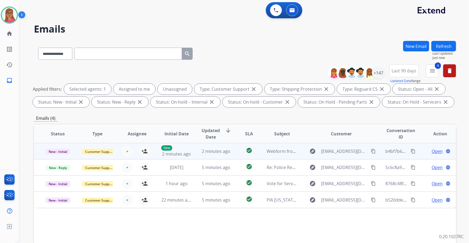
click at [56, 156] on td "New - Initial" at bounding box center [54, 151] width 40 height 16
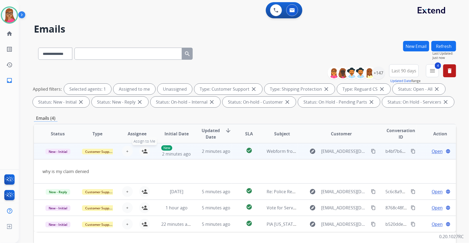
click at [142, 152] on mat-icon "person_add" at bounding box center [144, 151] width 6 height 6
click at [434, 150] on span "Open" at bounding box center [437, 151] width 11 height 6
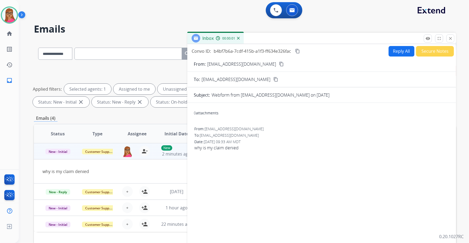
click at [279, 63] on mat-icon "content_copy" at bounding box center [281, 64] width 5 height 5
click at [393, 51] on button "Reply All" at bounding box center [402, 51] width 26 height 10
select select "**********"
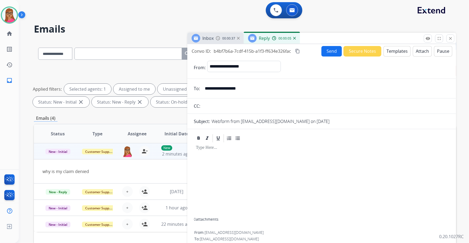
click at [389, 48] on button "Templates" at bounding box center [397, 51] width 27 height 10
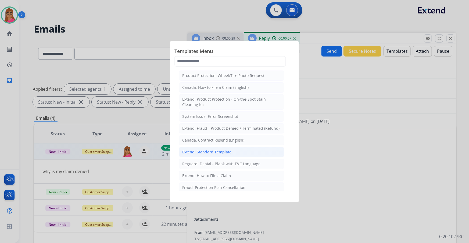
click at [220, 153] on div "Extend: Standard Template" at bounding box center [206, 151] width 49 height 5
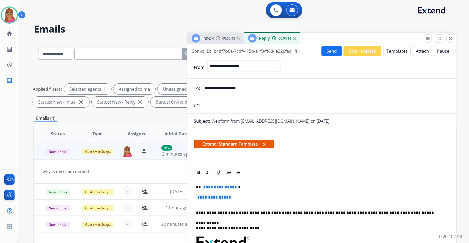
click at [217, 187] on span "**********" at bounding box center [220, 187] width 36 height 5
click at [231, 196] on span "**********" at bounding box center [214, 197] width 36 height 5
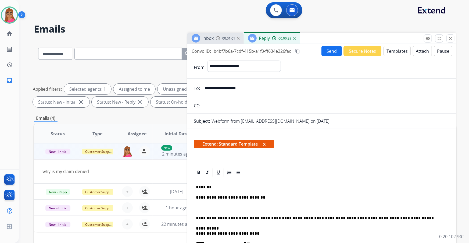
click at [294, 38] on img at bounding box center [294, 38] width 3 height 3
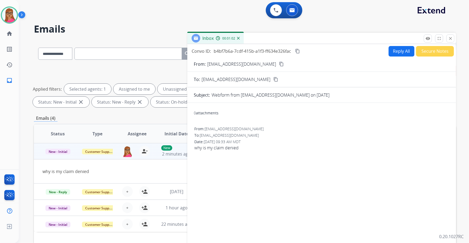
click at [390, 49] on button "Reply All" at bounding box center [402, 51] width 26 height 10
select select "**********"
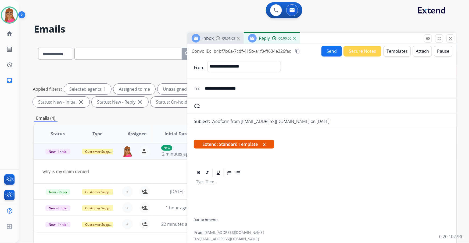
click at [387, 47] on button "Templates" at bounding box center [397, 51] width 27 height 10
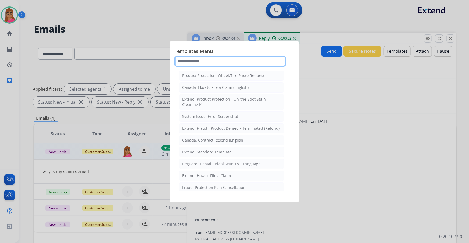
click at [216, 62] on input "text" at bounding box center [230, 61] width 112 height 11
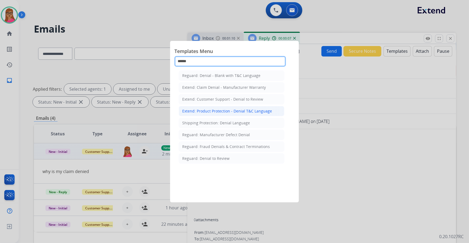
type input "******"
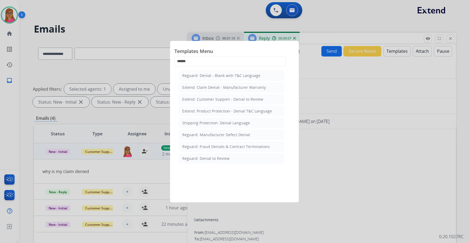
click at [235, 112] on div "Extend: Product Protection - Denial T&C Language" at bounding box center [227, 110] width 90 height 5
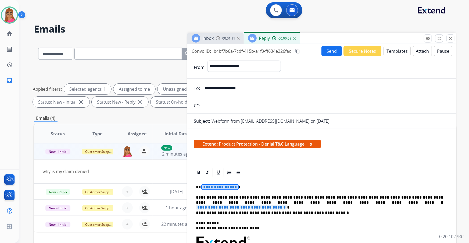
click at [225, 188] on span "**********" at bounding box center [220, 187] width 36 height 5
click at [287, 205] on span "**********" at bounding box center [241, 207] width 91 height 5
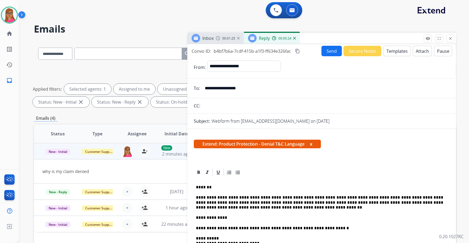
click at [261, 206] on p "**********" at bounding box center [320, 202] width 248 height 15
click at [196, 218] on p "**********" at bounding box center [320, 217] width 248 height 5
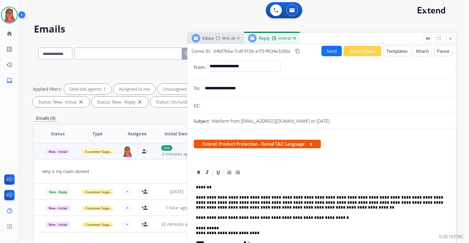
click at [275, 205] on p "**********" at bounding box center [320, 202] width 248 height 15
click at [297, 50] on mat-icon "content_copy" at bounding box center [297, 51] width 5 height 5
click at [327, 50] on button "Send" at bounding box center [331, 51] width 20 height 10
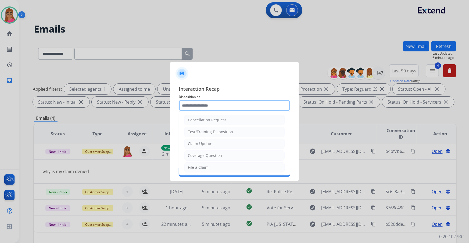
click at [205, 101] on input "text" at bounding box center [235, 105] width 112 height 11
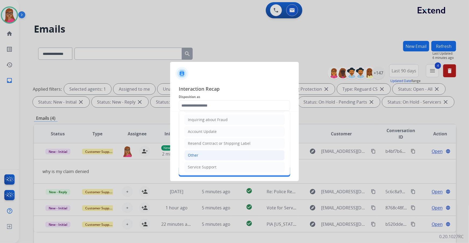
click at [191, 157] on div "Other" at bounding box center [193, 154] width 10 height 5
type input "*****"
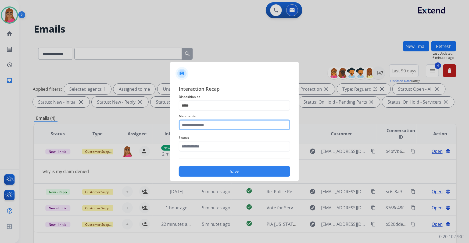
click at [206, 126] on input "text" at bounding box center [235, 124] width 112 height 11
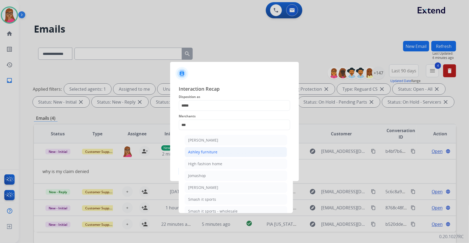
click at [202, 151] on div "Ashley furniture" at bounding box center [202, 151] width 29 height 5
type input "**********"
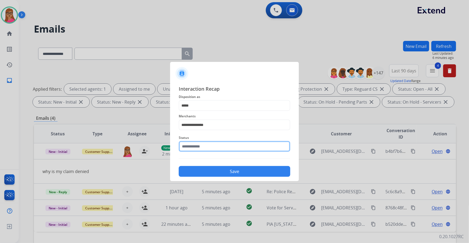
click at [193, 146] on input "text" at bounding box center [235, 146] width 112 height 11
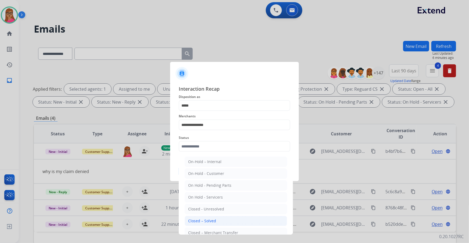
click at [201, 218] on div "Closed – Solved" at bounding box center [202, 220] width 28 height 5
type input "**********"
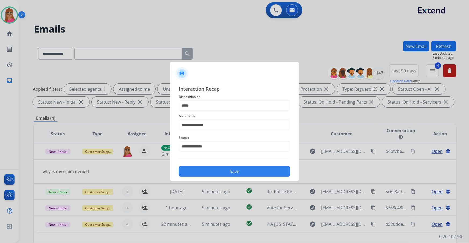
click at [206, 173] on button "Save" at bounding box center [235, 171] width 112 height 11
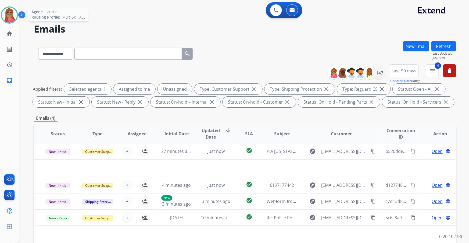
click at [11, 17] on img at bounding box center [9, 15] width 15 height 15
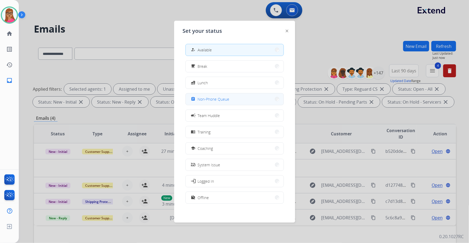
click at [218, 100] on span "Non-Phone Queue" at bounding box center [214, 99] width 32 height 6
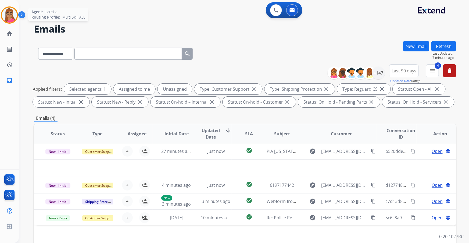
click at [12, 16] on img at bounding box center [9, 15] width 15 height 15
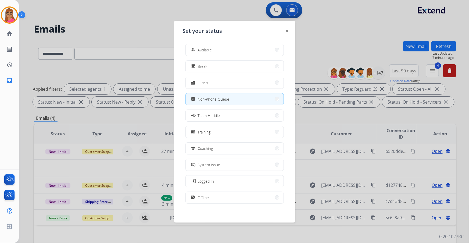
click at [209, 48] on span "Available" at bounding box center [205, 50] width 14 height 6
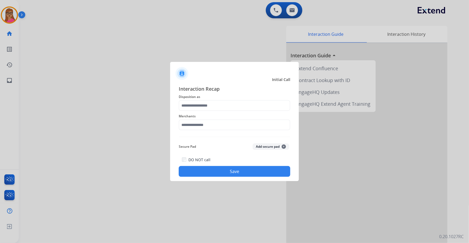
click at [217, 99] on span "Disposition as" at bounding box center [235, 97] width 112 height 6
click at [217, 101] on input "text" at bounding box center [235, 105] width 112 height 11
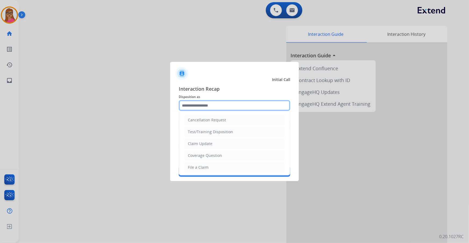
scroll to position [83, 0]
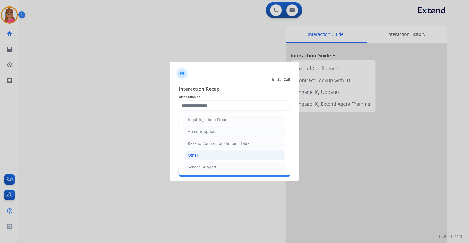
click at [194, 152] on div "Other" at bounding box center [193, 154] width 10 height 5
type input "*****"
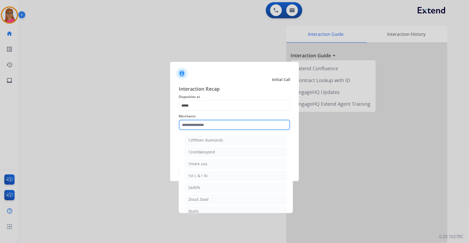
click at [238, 123] on input "text" at bounding box center [235, 124] width 112 height 11
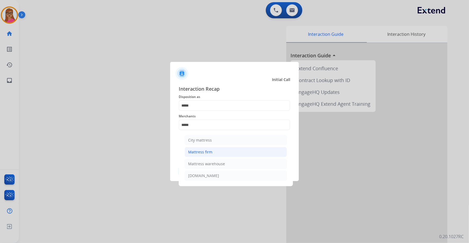
click at [211, 152] on div "Mattress firm" at bounding box center [200, 151] width 24 height 5
type input "**********"
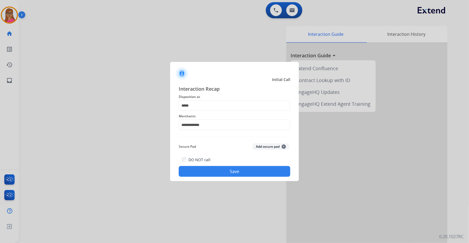
click at [209, 170] on button "Save" at bounding box center [235, 171] width 112 height 11
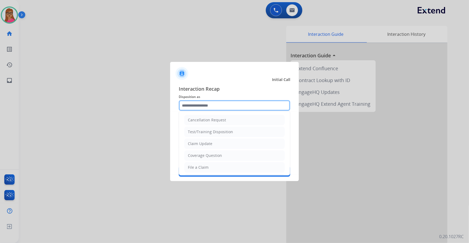
click at [207, 107] on input "text" at bounding box center [235, 105] width 112 height 11
click at [83, 105] on div at bounding box center [234, 121] width 469 height 243
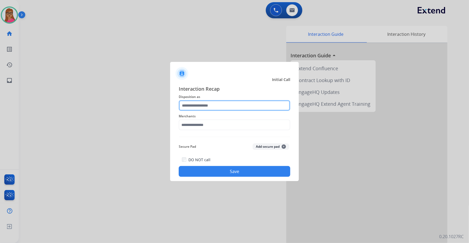
click at [227, 106] on input "text" at bounding box center [235, 105] width 112 height 11
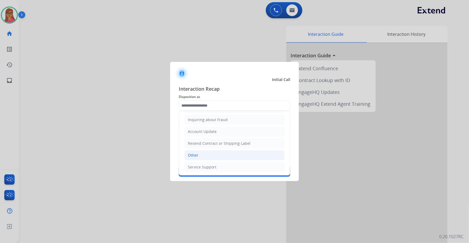
click at [198, 153] on div "Other" at bounding box center [193, 154] width 10 height 5
type input "*****"
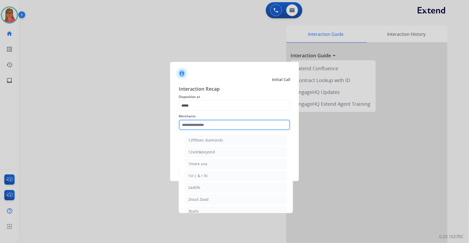
click at [227, 123] on input "text" at bounding box center [235, 124] width 112 height 11
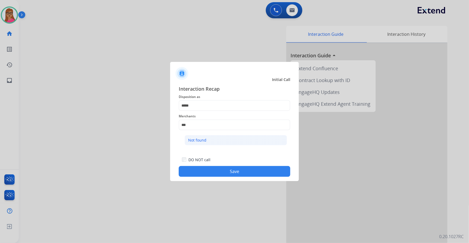
click at [212, 136] on li "Not found" at bounding box center [236, 140] width 102 height 10
type input "*********"
click at [231, 171] on button "Save" at bounding box center [235, 171] width 112 height 11
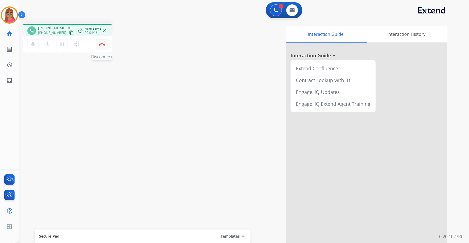
click at [103, 45] on img at bounding box center [102, 44] width 6 height 3
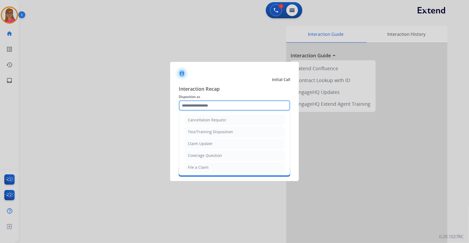
click at [204, 102] on input "text" at bounding box center [235, 105] width 112 height 11
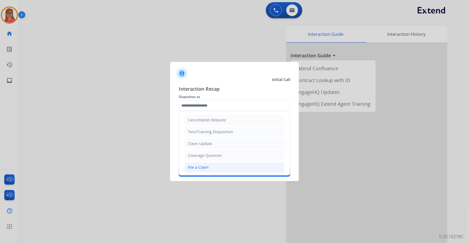
click at [201, 163] on li "File a Claim" at bounding box center [234, 167] width 100 height 10
type input "**********"
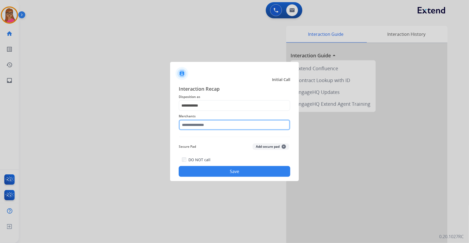
click at [218, 124] on input "text" at bounding box center [235, 124] width 112 height 11
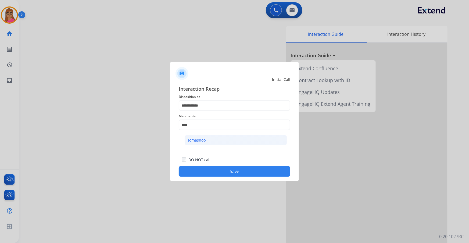
click at [187, 141] on li "Jomashop" at bounding box center [236, 140] width 102 height 10
type input "********"
drag, startPoint x: 231, startPoint y: 170, endPoint x: 226, endPoint y: 125, distance: 44.9
click at [231, 170] on button "Save" at bounding box center [235, 171] width 112 height 11
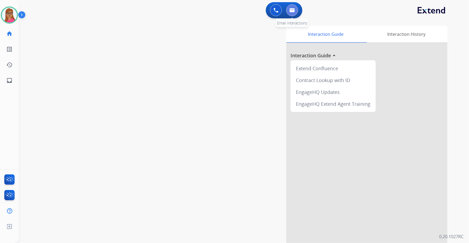
click at [295, 10] on button at bounding box center [292, 10] width 12 height 12
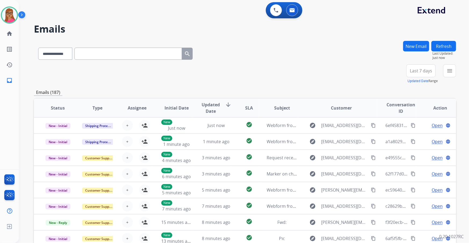
click at [429, 70] on span "Last 7 days" at bounding box center [421, 71] width 22 height 2
click at [412, 137] on div "Last 90 days" at bounding box center [420, 136] width 30 height 8
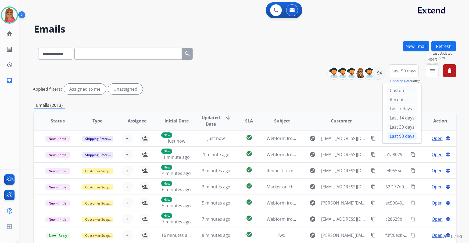
click at [430, 75] on button "menu Filters" at bounding box center [432, 70] width 13 height 13
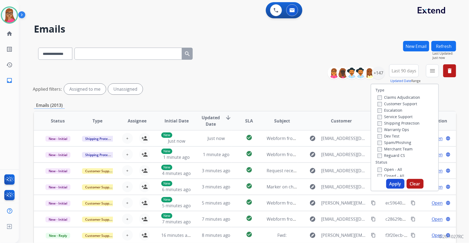
drag, startPoint x: 402, startPoint y: 104, endPoint x: 407, endPoint y: 106, distance: 5.5
click at [402, 104] on label "Customer Support" at bounding box center [398, 103] width 40 height 5
click at [400, 123] on label "Shipping Protection" at bounding box center [399, 122] width 42 height 5
click at [387, 156] on label "Reguard CS" at bounding box center [391, 155] width 27 height 5
drag, startPoint x: 386, startPoint y: 168, endPoint x: 394, endPoint y: 180, distance: 14.2
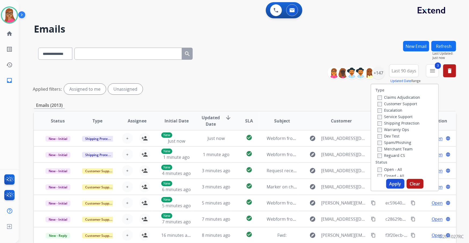
click at [386, 168] on label "Open - All" at bounding box center [390, 169] width 24 height 5
click at [398, 185] on button "Apply" at bounding box center [395, 184] width 18 height 10
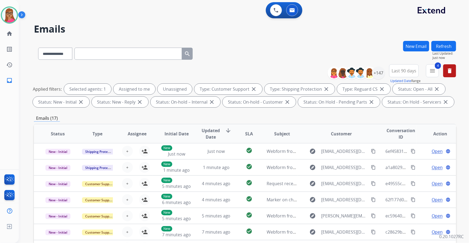
click at [333, 116] on div "Emails (17)" at bounding box center [245, 118] width 422 height 7
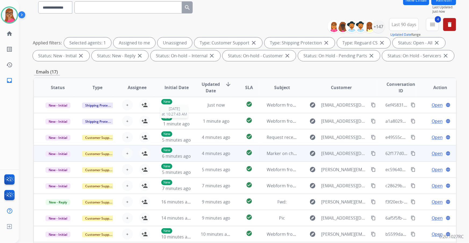
scroll to position [89, 0]
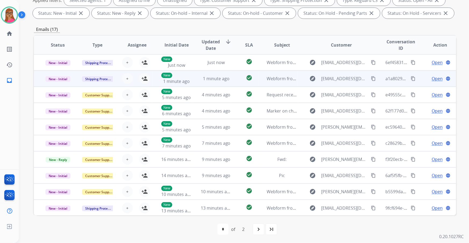
click at [58, 70] on td "New - Initial" at bounding box center [54, 78] width 40 height 16
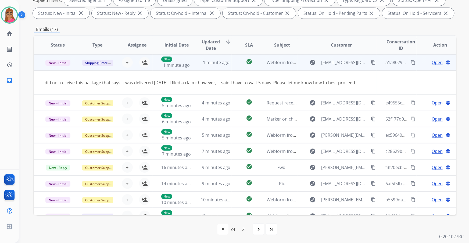
scroll to position [0, 0]
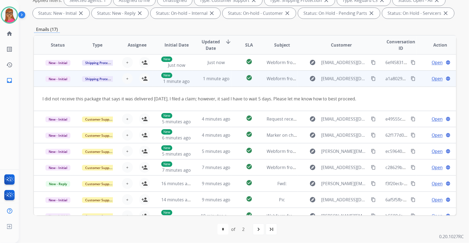
click at [58, 87] on td "I did not receive this package that says it was delivered [DATE]. I filed a cla…" at bounding box center [205, 99] width 343 height 24
click at [59, 84] on td "New - Initial" at bounding box center [54, 78] width 40 height 16
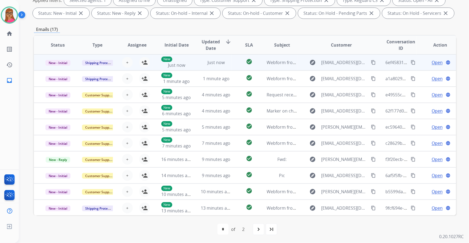
click at [62, 69] on td "New - Initial" at bounding box center [54, 62] width 40 height 16
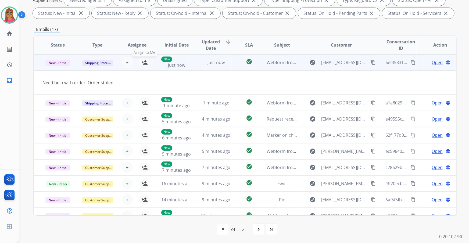
click at [142, 63] on mat-icon "person_add" at bounding box center [144, 62] width 6 height 6
click at [432, 62] on span "Open" at bounding box center [437, 62] width 11 height 6
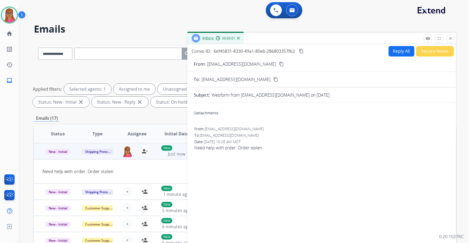
click at [279, 63] on mat-icon "content_copy" at bounding box center [281, 64] width 5 height 5
click at [399, 51] on button "Reply All" at bounding box center [402, 51] width 26 height 10
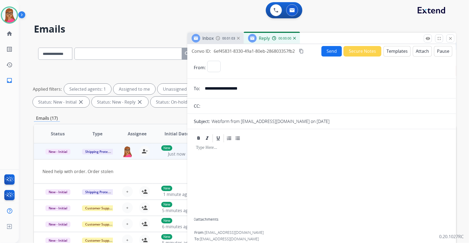
select select "**********"
click at [393, 46] on div "Send Secure Notes Templates Attach Pause" at bounding box center [386, 51] width 131 height 10
click at [396, 51] on button "Templates" at bounding box center [397, 51] width 27 height 10
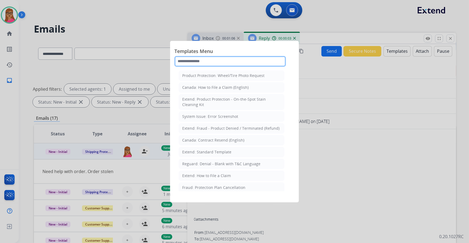
click at [222, 62] on input "text" at bounding box center [230, 61] width 112 height 11
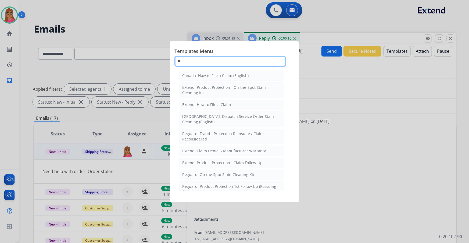
type input "*"
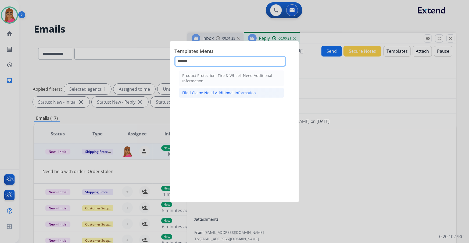
type input "*******"
click at [228, 94] on div "Filed Claim: Need Additional Information" at bounding box center [219, 92] width 74 height 5
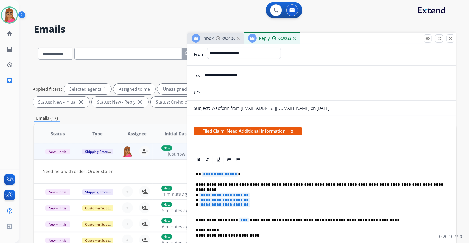
scroll to position [24, 0]
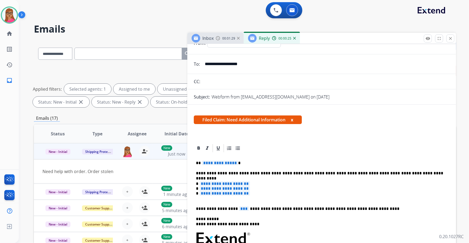
click at [218, 163] on span "**********" at bounding box center [220, 162] width 36 height 5
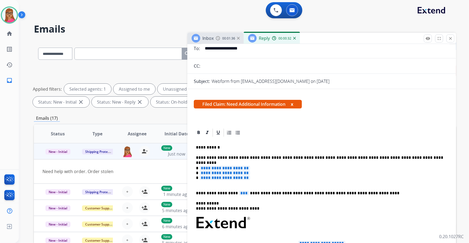
scroll to position [49, 0]
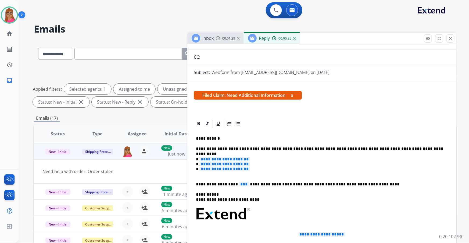
click at [236, 157] on span "**********" at bounding box center [224, 159] width 51 height 5
drag, startPoint x: 196, startPoint y: 164, endPoint x: 258, endPoint y: 170, distance: 61.9
click at [258, 170] on p "**********" at bounding box center [320, 167] width 248 height 20
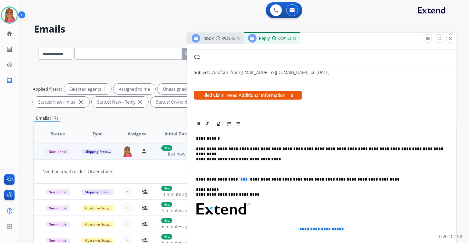
click at [196, 177] on p "**********" at bounding box center [320, 179] width 248 height 5
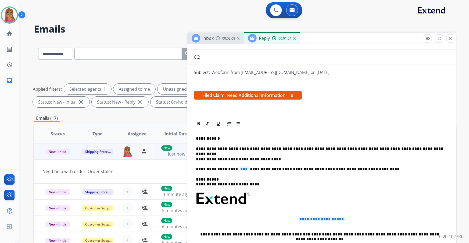
click at [239, 170] on span "***" at bounding box center [244, 168] width 10 height 5
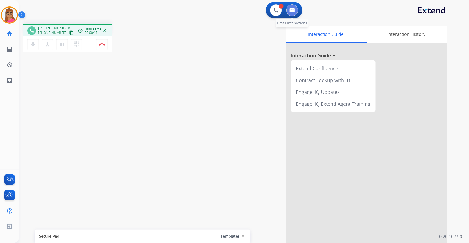
click at [288, 10] on button at bounding box center [292, 10] width 12 height 12
select select "**********"
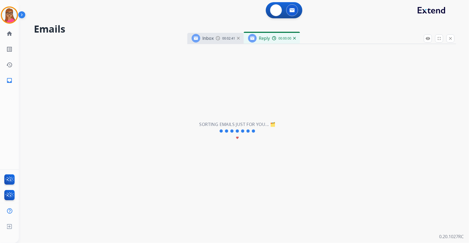
select select "**********"
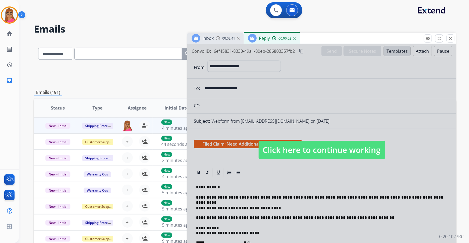
click at [301, 145] on span "Click here to continue working" at bounding box center [322, 150] width 127 height 18
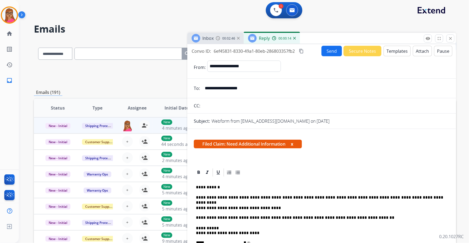
click at [303, 52] on mat-icon "content_copy" at bounding box center [301, 51] width 5 height 5
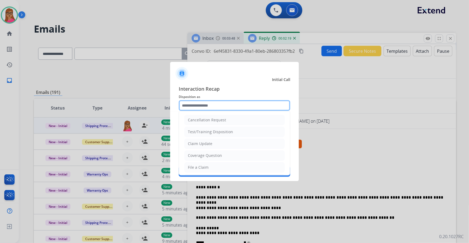
click at [212, 108] on input "text" at bounding box center [235, 105] width 112 height 11
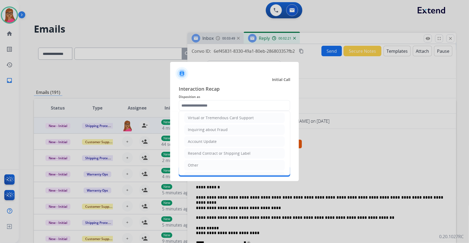
drag, startPoint x: 199, startPoint y: 166, endPoint x: 204, endPoint y: 151, distance: 15.9
click at [198, 166] on li "Other" at bounding box center [234, 165] width 100 height 10
type input "*****"
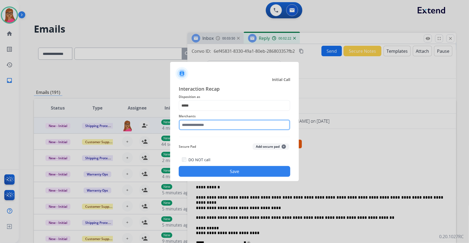
click at [215, 130] on input "text" at bounding box center [235, 124] width 112 height 11
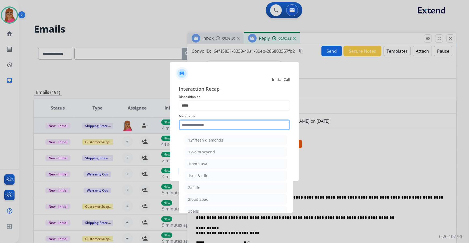
click at [214, 125] on input "text" at bounding box center [235, 124] width 112 height 11
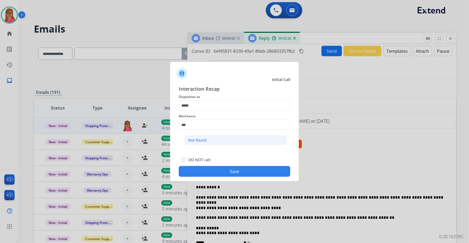
click at [205, 137] on li "Not found" at bounding box center [236, 140] width 102 height 10
type input "*********"
click at [217, 175] on button "Save" at bounding box center [235, 171] width 112 height 11
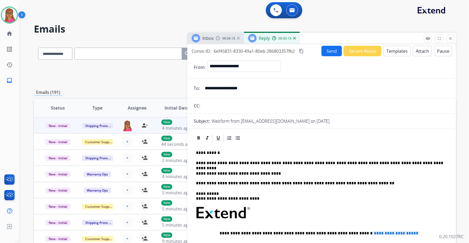
click at [335, 54] on button "Send" at bounding box center [331, 51] width 20 height 10
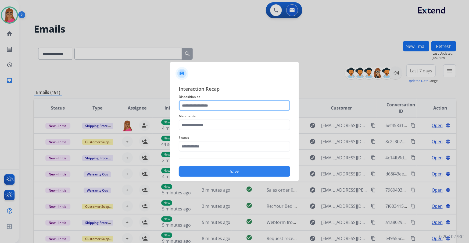
click at [215, 103] on input "text" at bounding box center [235, 105] width 112 height 11
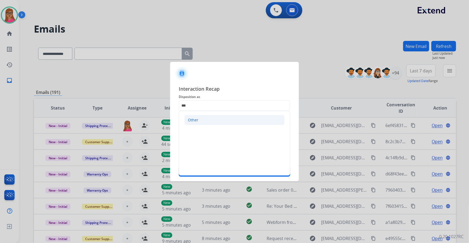
click at [196, 120] on div "Other" at bounding box center [193, 119] width 10 height 5
type input "*****"
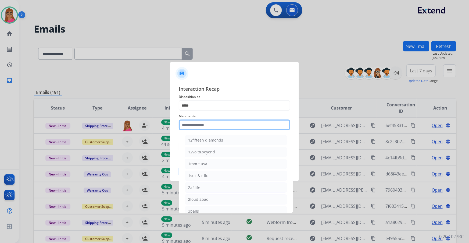
click at [203, 129] on input "text" at bounding box center [235, 124] width 112 height 11
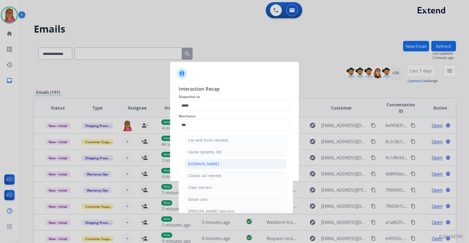
click at [207, 166] on div "[DOMAIN_NAME]" at bounding box center [203, 163] width 31 height 5
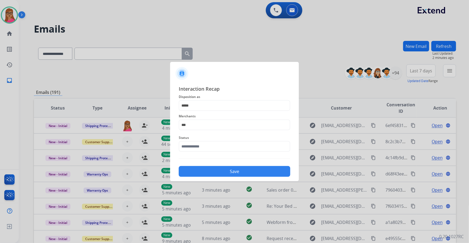
type input "**********"
click at [197, 145] on input "text" at bounding box center [235, 146] width 112 height 11
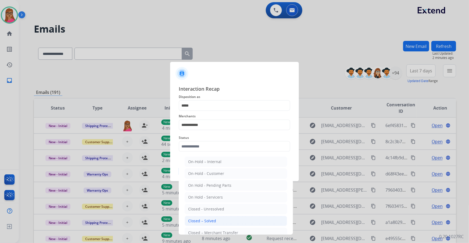
click at [219, 220] on li "Closed – Solved" at bounding box center [236, 221] width 102 height 10
type input "**********"
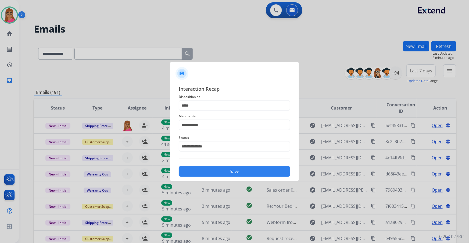
click at [217, 170] on button "Save" at bounding box center [235, 171] width 112 height 11
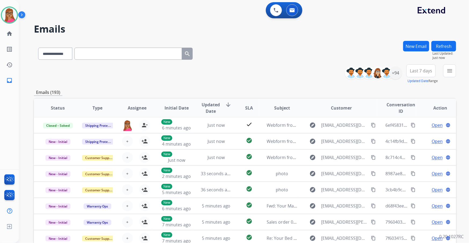
scroll to position [0, 0]
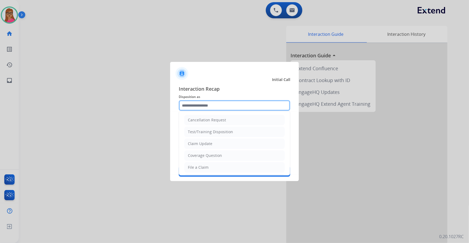
drag, startPoint x: 199, startPoint y: 106, endPoint x: 176, endPoint y: 94, distance: 26.3
click at [199, 106] on input "text" at bounding box center [235, 105] width 112 height 11
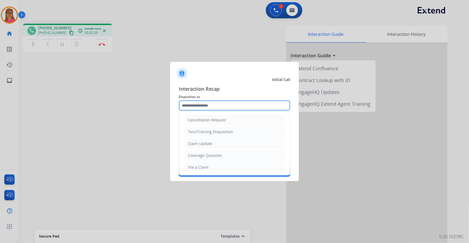
click at [212, 104] on input "text" at bounding box center [235, 105] width 112 height 11
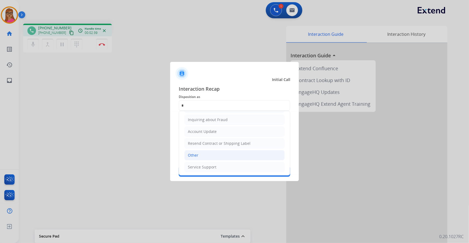
click at [210, 152] on li "Other" at bounding box center [234, 155] width 100 height 10
type input "*****"
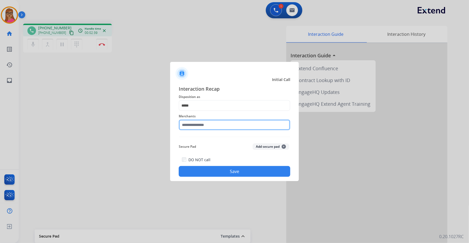
click at [204, 126] on input "text" at bounding box center [235, 124] width 112 height 11
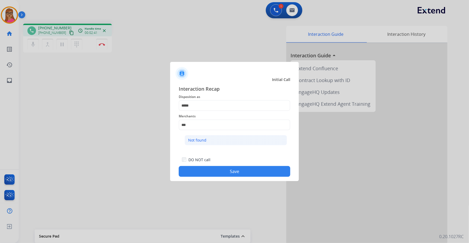
click at [204, 140] on div "Not found" at bounding box center [197, 139] width 18 height 5
type input "*********"
drag, startPoint x: 238, startPoint y: 175, endPoint x: 37, endPoint y: 87, distance: 218.8
click at [237, 174] on button "Save" at bounding box center [235, 171] width 112 height 11
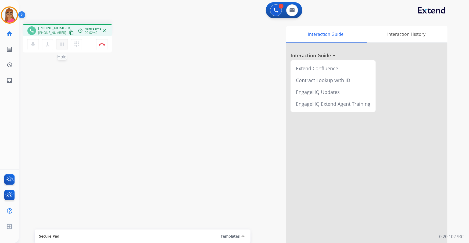
click at [59, 44] on mat-icon "pause" at bounding box center [62, 44] width 6 height 6
click at [33, 43] on mat-icon "mic" at bounding box center [33, 44] width 6 height 6
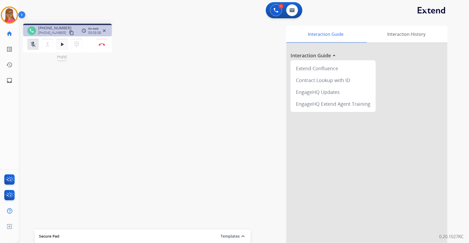
click at [61, 45] on mat-icon "play_arrow" at bounding box center [62, 44] width 6 height 6
click at [36, 42] on mat-icon "mic_off" at bounding box center [33, 44] width 6 height 6
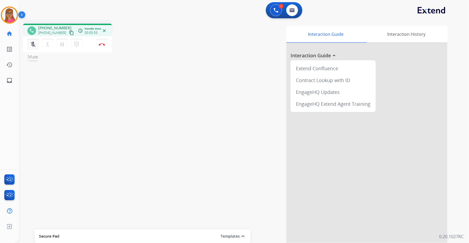
click at [34, 47] on button "mic_off Mute" at bounding box center [32, 44] width 11 height 11
click at [62, 46] on mat-icon "pause" at bounding box center [62, 44] width 6 height 6
click at [276, 9] on img at bounding box center [276, 10] width 5 height 5
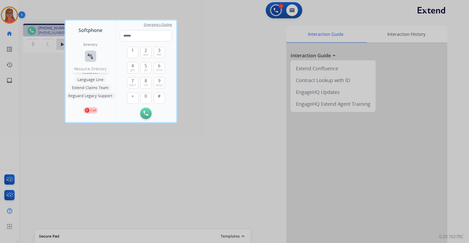
click at [91, 55] on mat-icon "connect_without_contact" at bounding box center [90, 56] width 6 height 6
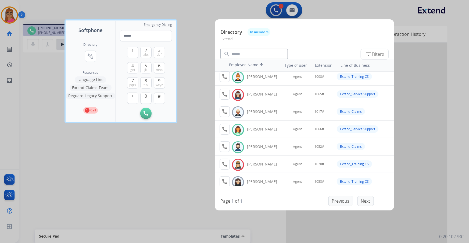
scroll to position [49, 0]
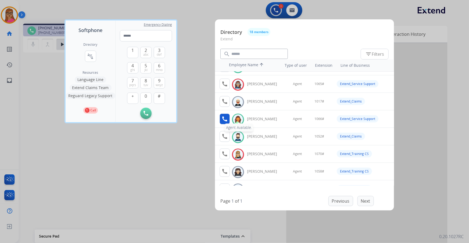
click at [221, 119] on button "call Agent Available." at bounding box center [225, 118] width 10 height 11
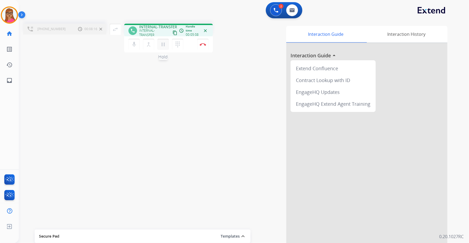
click at [164, 46] on mat-icon "pause" at bounding box center [163, 44] width 6 height 6
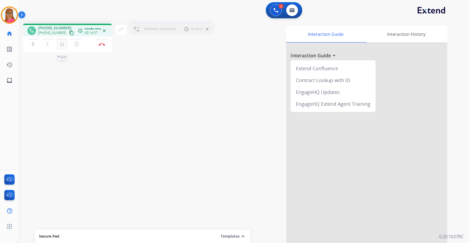
click at [61, 44] on mat-icon "pause" at bounding box center [62, 44] width 6 height 6
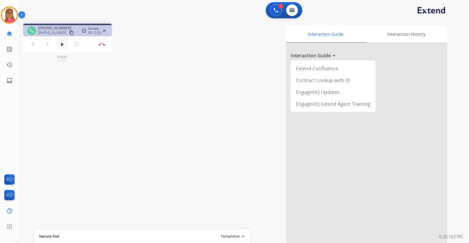
click at [64, 45] on mat-icon "play_arrow" at bounding box center [62, 44] width 6 height 6
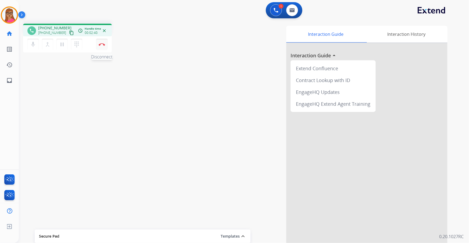
click at [102, 44] on img at bounding box center [102, 44] width 6 height 3
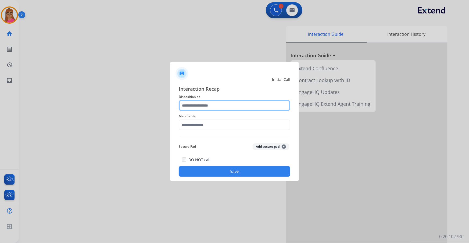
click at [201, 103] on input "text" at bounding box center [235, 105] width 112 height 11
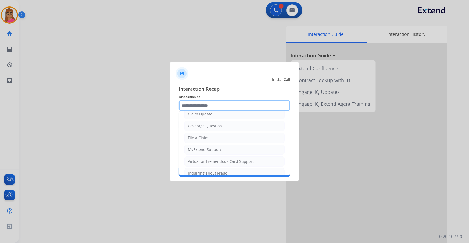
scroll to position [83, 0]
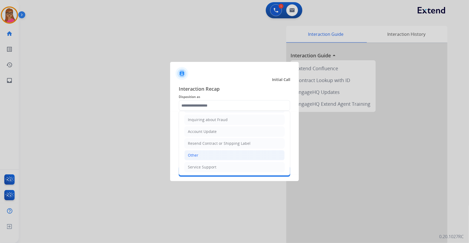
click at [198, 154] on li "Other" at bounding box center [234, 155] width 100 height 10
type input "*****"
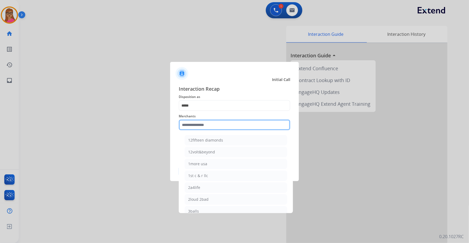
click at [194, 126] on input "text" at bounding box center [235, 124] width 112 height 11
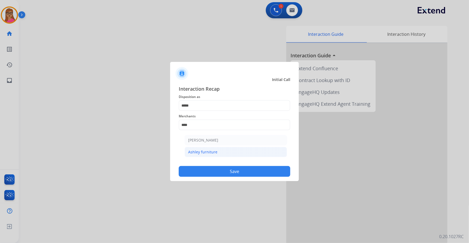
click at [205, 150] on div "Ashley furniture" at bounding box center [202, 151] width 29 height 5
type input "**********"
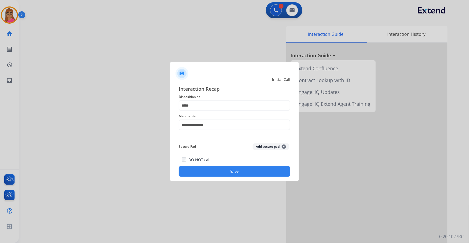
click at [228, 169] on button "Save" at bounding box center [235, 171] width 112 height 11
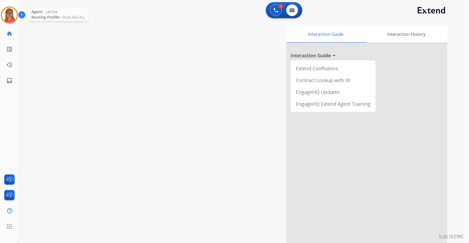
click at [5, 17] on img at bounding box center [9, 15] width 15 height 15
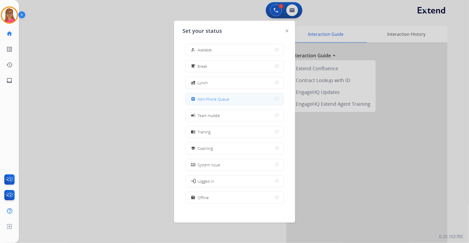
click at [218, 97] on span "Non-Phone Queue" at bounding box center [214, 99] width 32 height 6
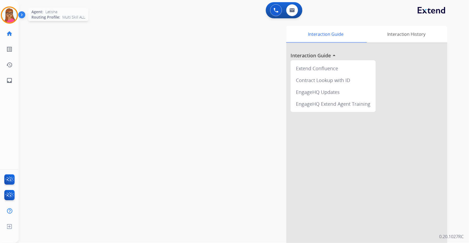
click at [9, 17] on img at bounding box center [9, 15] width 15 height 15
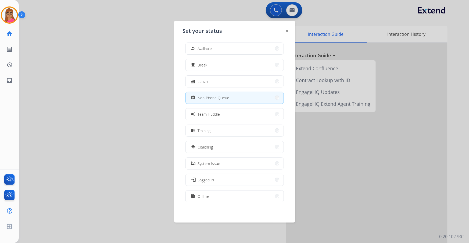
scroll to position [0, 0]
click at [218, 198] on button "work_off Offline" at bounding box center [235, 198] width 98 height 12
